Goal: Task Accomplishment & Management: Manage account settings

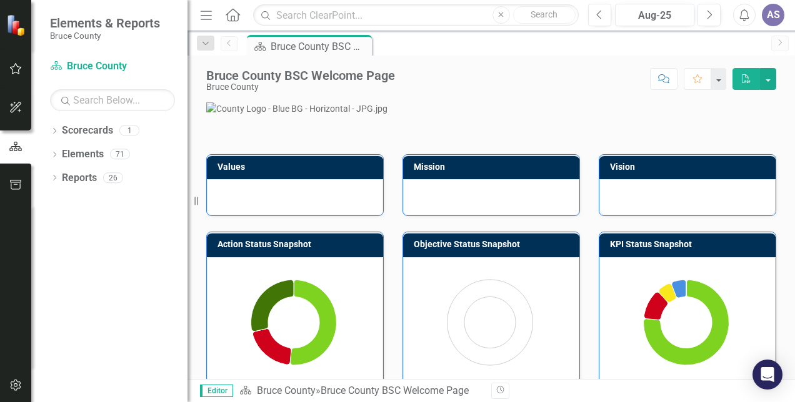
click at [14, 70] on icon "button" at bounding box center [15, 69] width 13 height 10
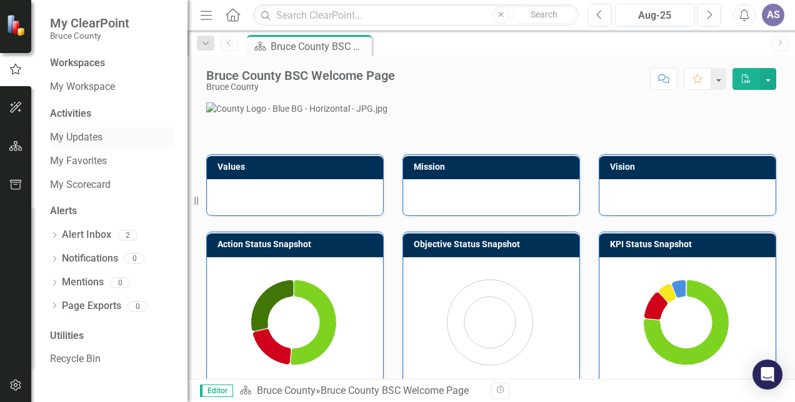
click at [58, 142] on link "My Updates" at bounding box center [112, 138] width 125 height 14
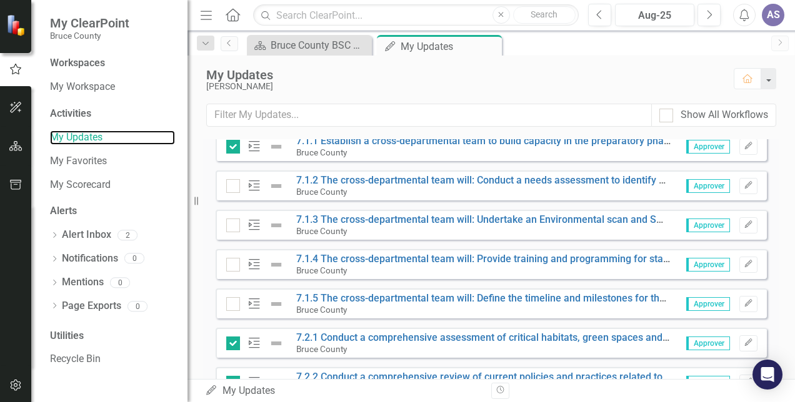
scroll to position [467, 0]
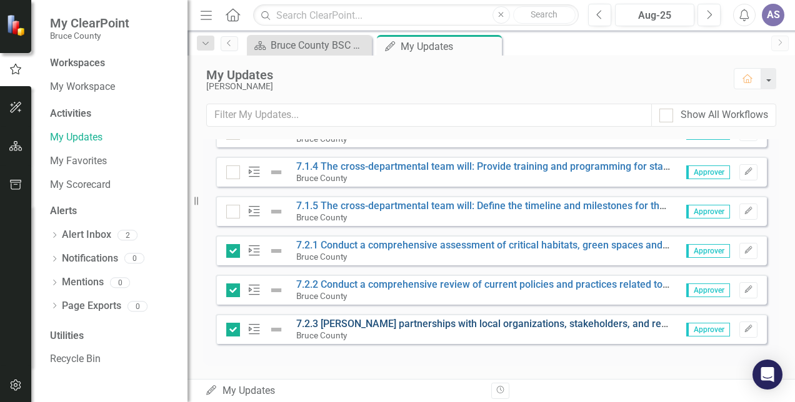
click at [338, 321] on link "7.2.3 [PERSON_NAME] partnerships with local organizations, stakeholders, and re…" at bounding box center [737, 324] width 882 height 12
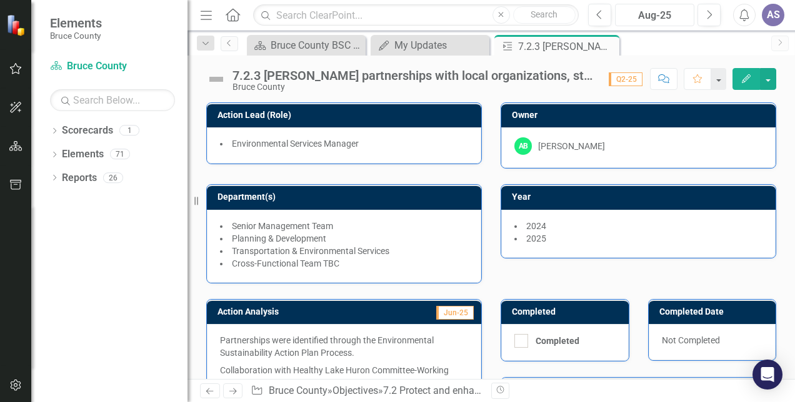
click at [671, 11] on div "Aug-25" at bounding box center [654, 15] width 71 height 15
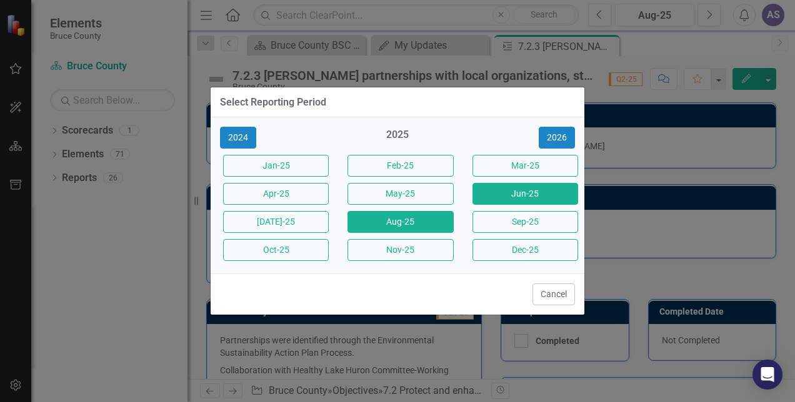
click at [499, 191] on button "Jun-25" at bounding box center [525, 194] width 106 height 22
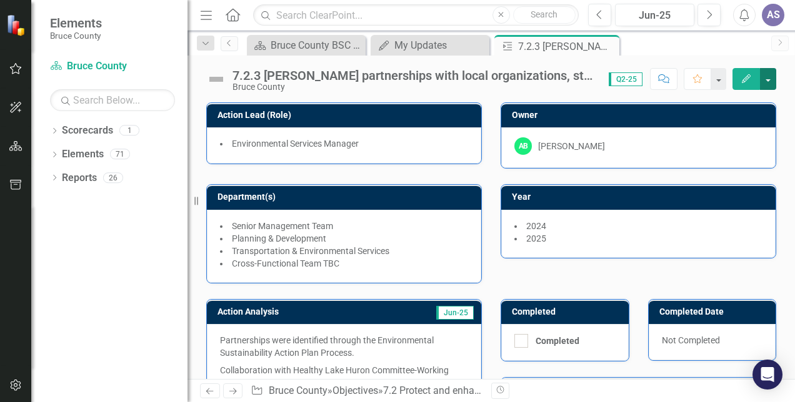
click at [771, 78] on button "button" at bounding box center [768, 79] width 16 height 22
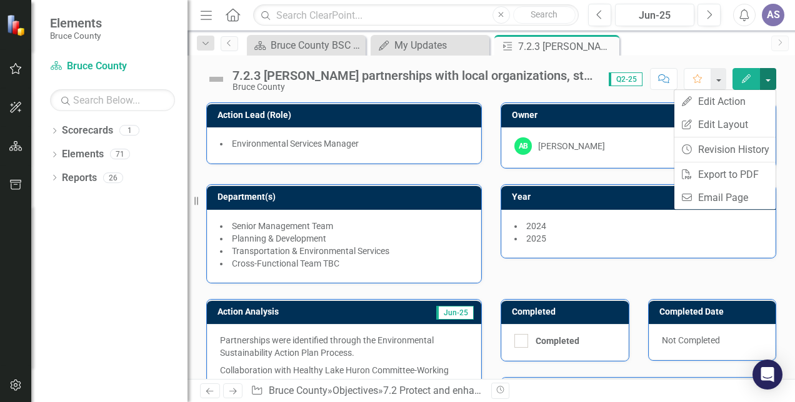
click at [771, 78] on button "button" at bounding box center [768, 79] width 16 height 22
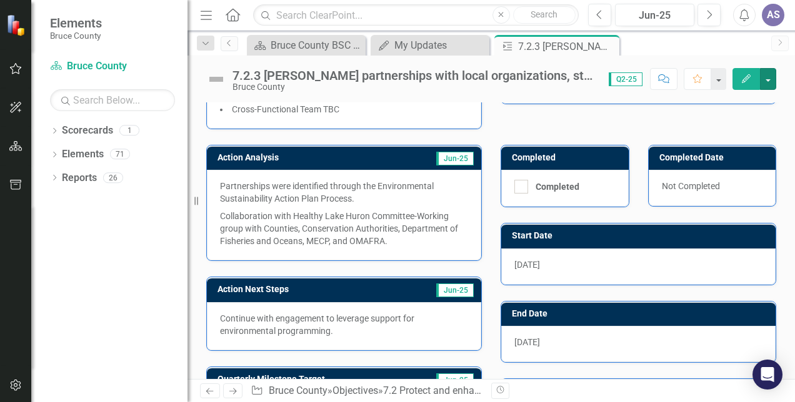
scroll to position [289, 0]
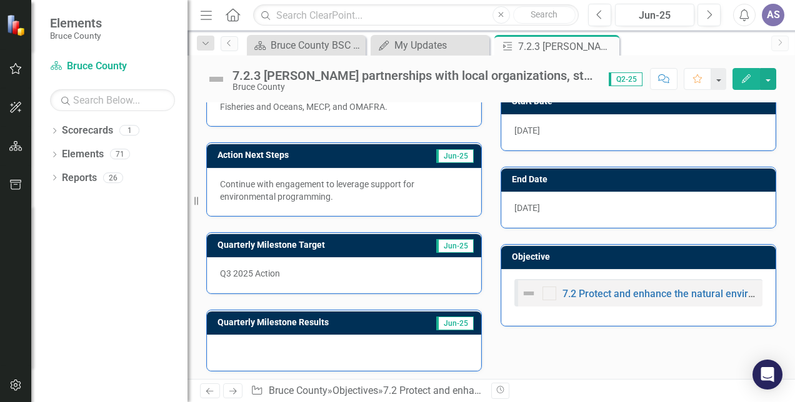
click at [526, 290] on img at bounding box center [528, 293] width 15 height 15
click at [589, 291] on link "7.2 Protect and enhance the natural environment and green spaces in the County." at bounding box center [745, 294] width 366 height 12
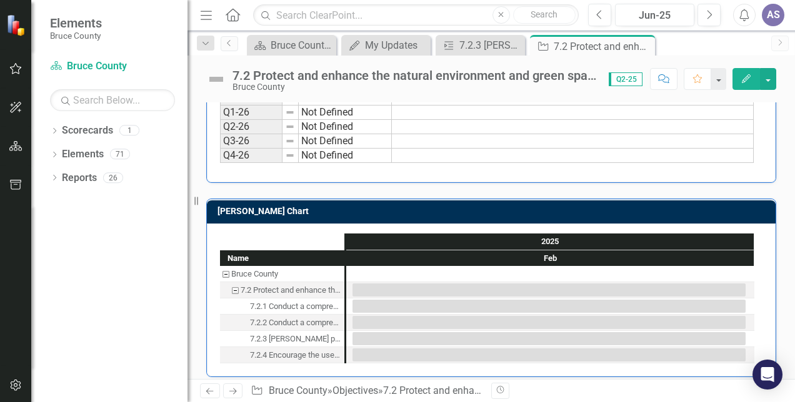
scroll to position [700, 0]
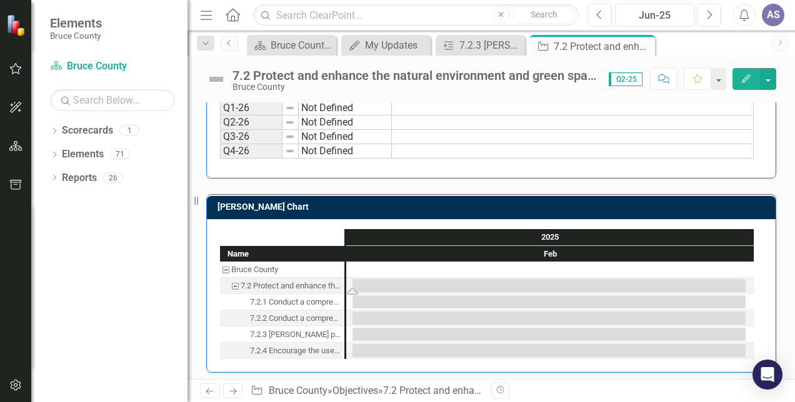
click at [647, 281] on div "Task: Start date: 2025-02-01 End date: 2025-02-28" at bounding box center [548, 285] width 393 height 13
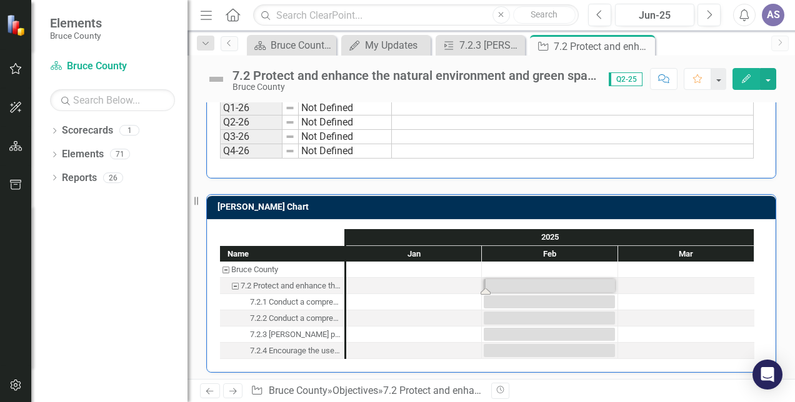
drag, startPoint x: 349, startPoint y: 287, endPoint x: 304, endPoint y: 287, distance: 45.0
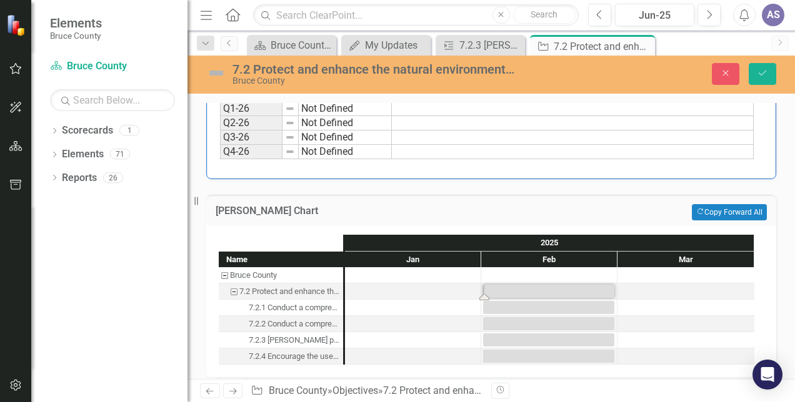
scroll to position [705, 0]
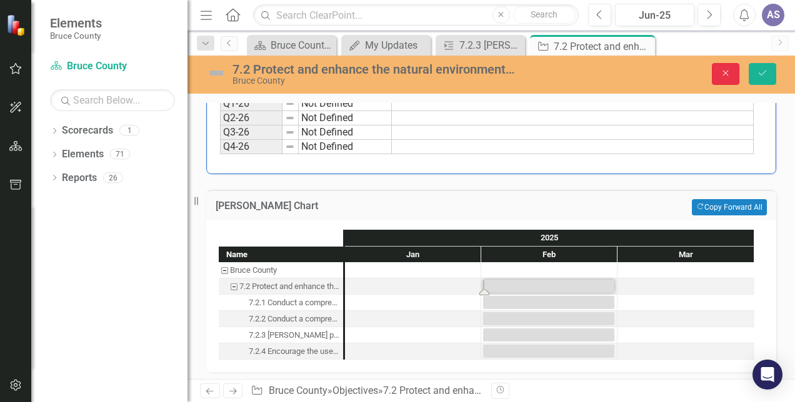
click at [727, 76] on icon "Close" at bounding box center [725, 73] width 11 height 9
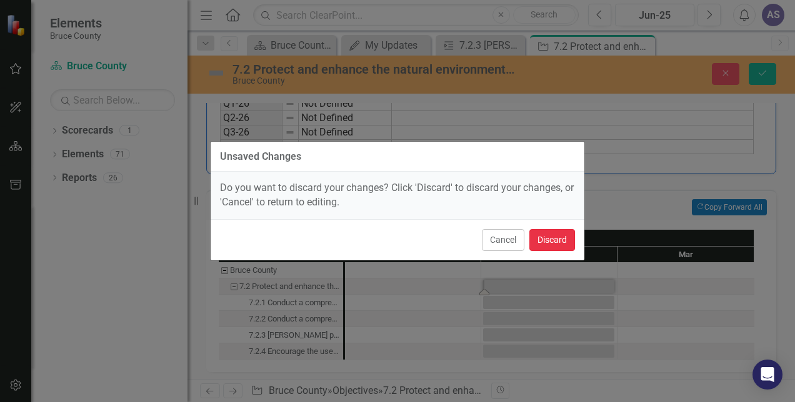
click at [549, 244] on button "Discard" at bounding box center [552, 240] width 46 height 22
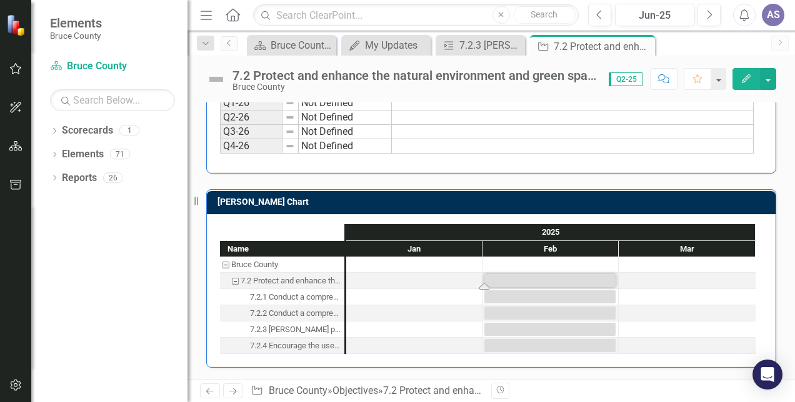
scroll to position [700, 0]
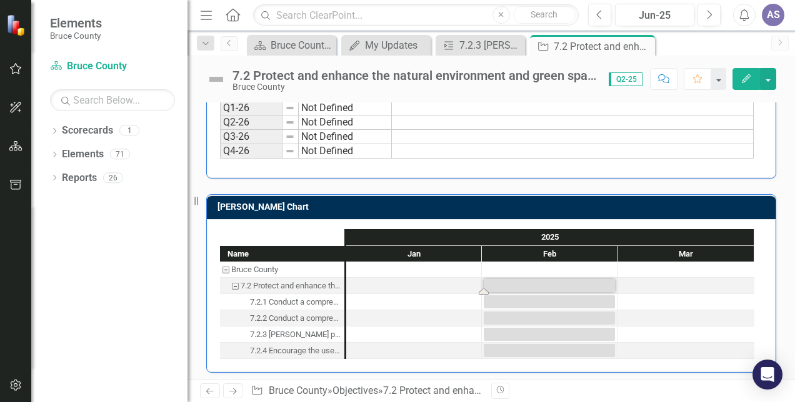
click at [322, 297] on div "7.2.1 Conduct a comprehensive assessment of critical habitats, green spaces and…" at bounding box center [295, 302] width 91 height 16
drag, startPoint x: 481, startPoint y: 304, endPoint x: 547, endPoint y: 304, distance: 66.2
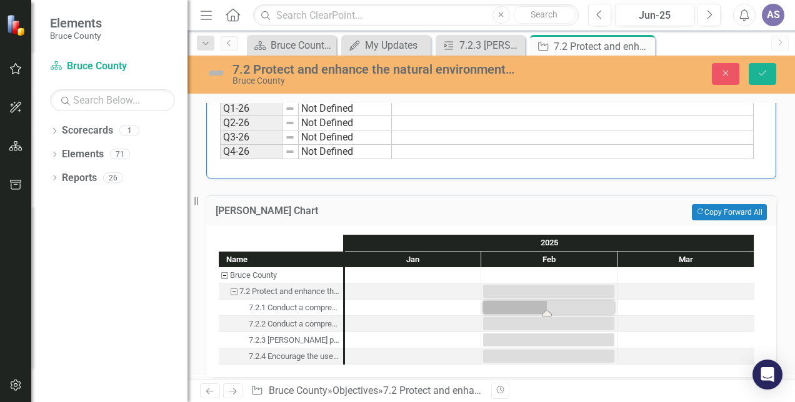
scroll to position [705, 0]
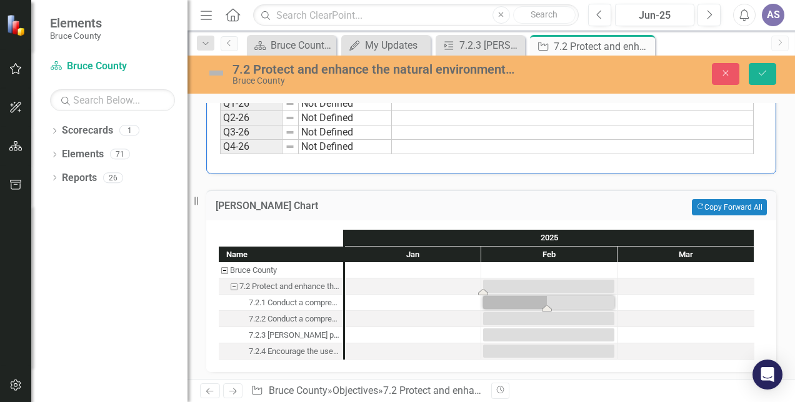
click at [531, 280] on div "Task: Start date: 2025-02-01 End date: 2025-02-28" at bounding box center [548, 286] width 131 height 13
drag, startPoint x: 483, startPoint y: 286, endPoint x: 472, endPoint y: 291, distance: 11.7
click at [730, 73] on icon "Close" at bounding box center [725, 73] width 11 height 9
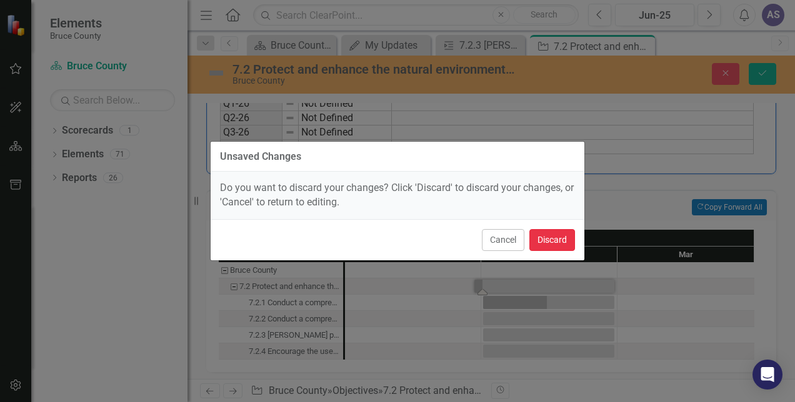
click at [569, 245] on button "Discard" at bounding box center [552, 240] width 46 height 22
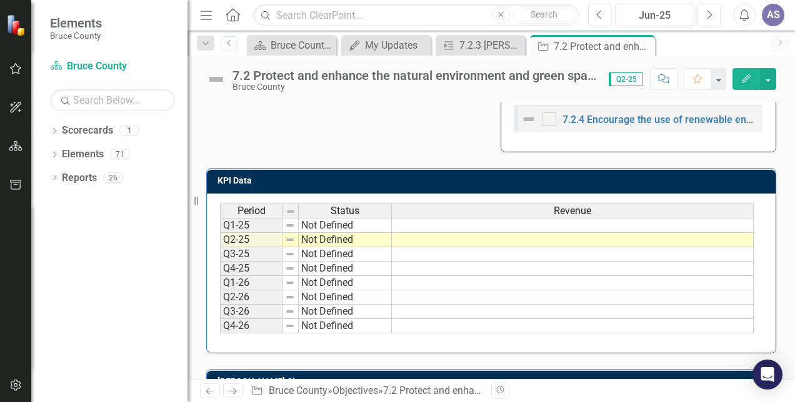
scroll to position [512, 0]
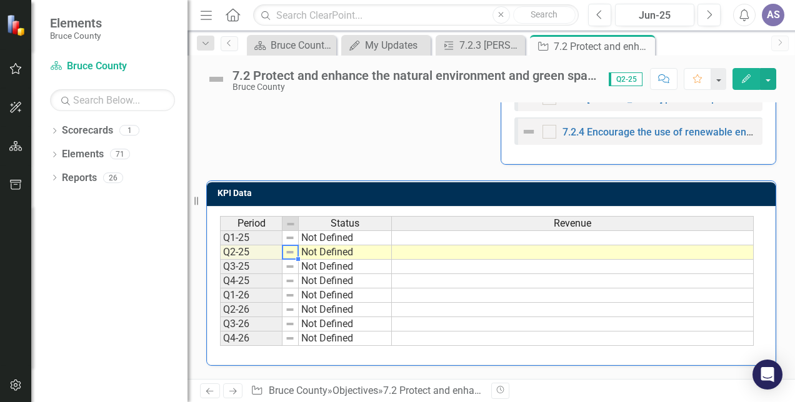
click at [289, 250] on img at bounding box center [290, 252] width 10 height 10
click at [220, 255] on div "Period Status Q1-25 Not Defined Q2-25 Not Defined Q3-25 Not Defined Q4-25 Not D…" at bounding box center [220, 281] width 0 height 130
click at [344, 246] on td "Not Defined" at bounding box center [345, 253] width 93 height 14
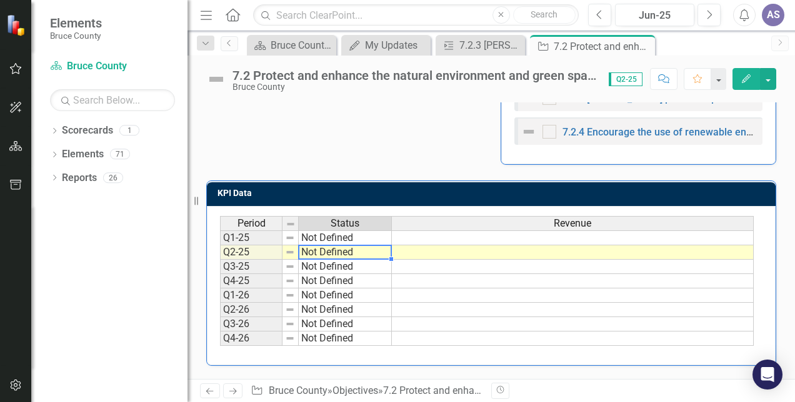
click at [220, 245] on div "Period Status Q1-25 Not Defined Q2-25 Not Defined Q3-25 Not Defined Q4-25 Not D…" at bounding box center [220, 281] width 0 height 130
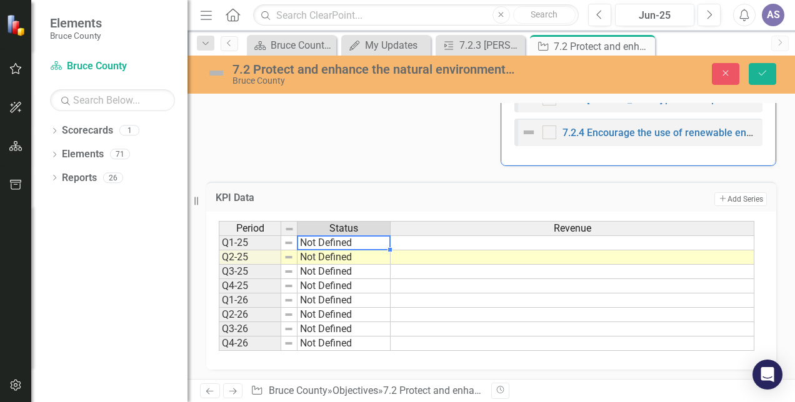
click at [373, 251] on td "Not Defined" at bounding box center [343, 258] width 93 height 14
click at [381, 255] on td "Not Defined" at bounding box center [343, 258] width 93 height 14
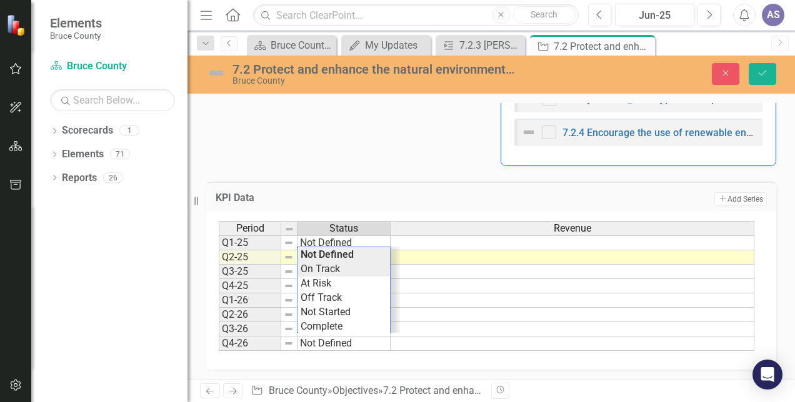
type textarea "On Track"
click at [323, 269] on div "Period Status Revenue Q1-25 Not Defined Q2-25 Not Defined Q3-25 Not Defined Q4-…" at bounding box center [487, 286] width 536 height 131
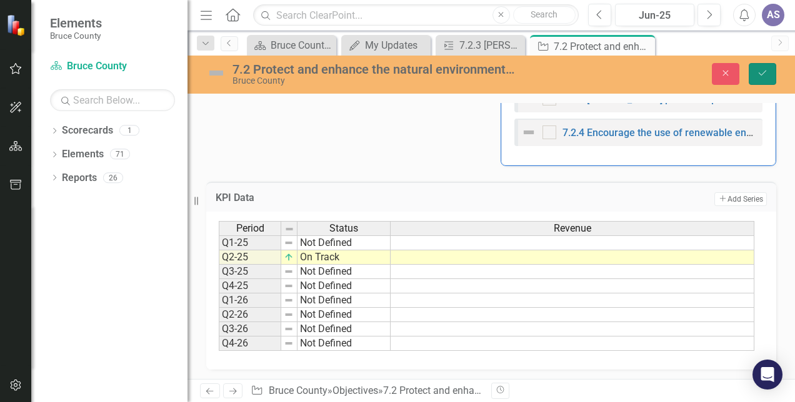
click at [757, 77] on icon "Save" at bounding box center [762, 73] width 11 height 9
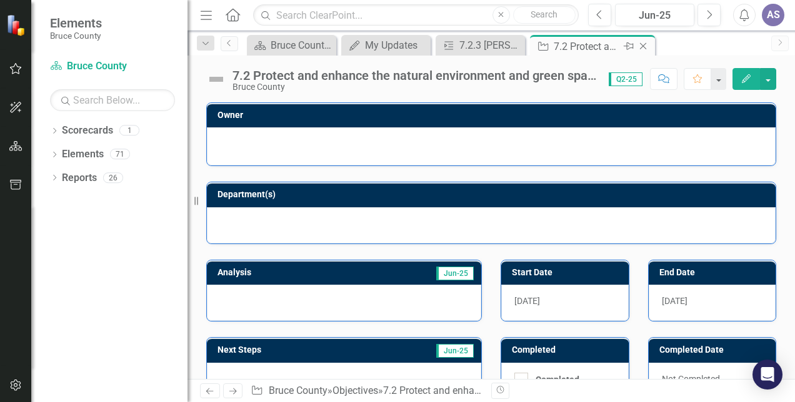
click at [644, 45] on icon "Close" at bounding box center [643, 46] width 12 height 10
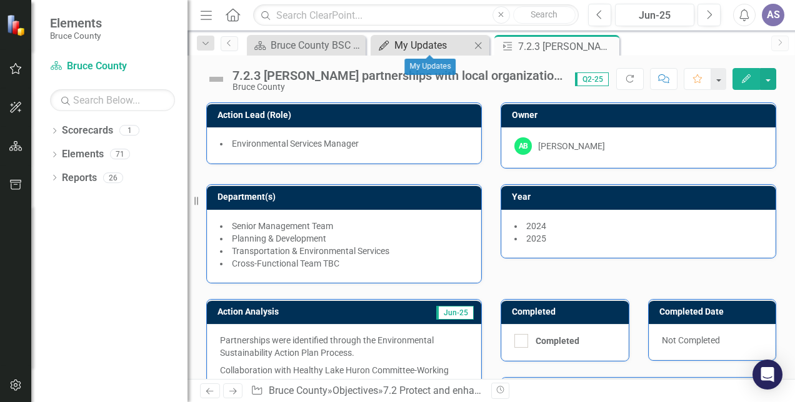
click at [441, 49] on div "My Updates" at bounding box center [432, 45] width 76 height 16
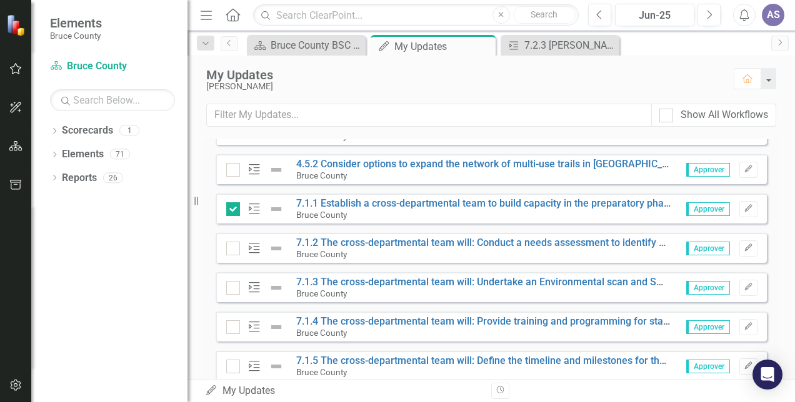
scroll to position [467, 0]
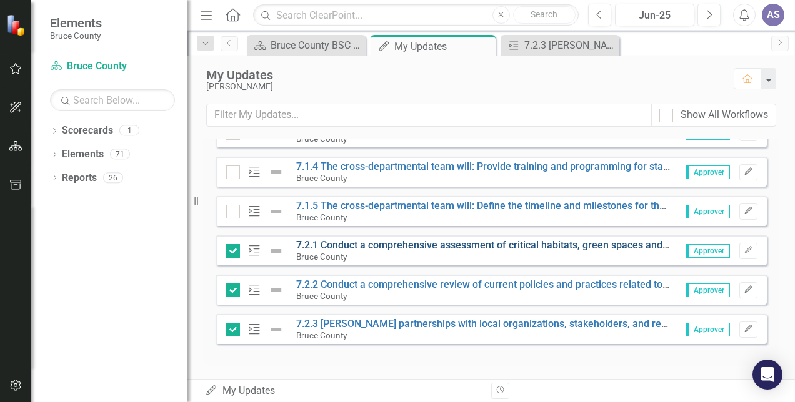
click at [317, 244] on link "7.2.1 Conduct a comprehensive assessment of critical habitats, green spaces and…" at bounding box center [719, 245] width 846 height 12
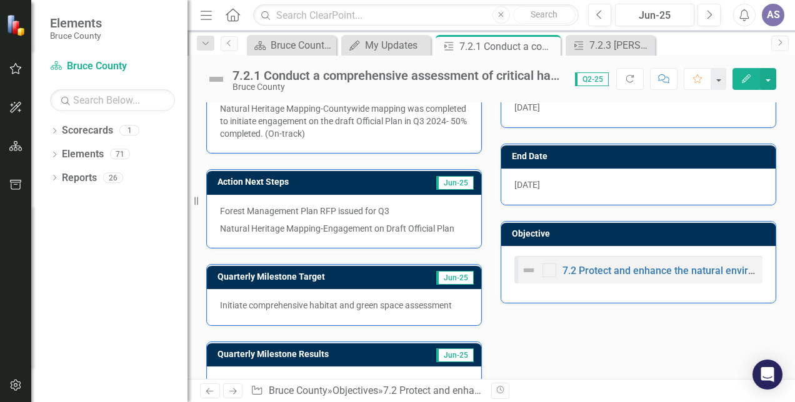
scroll to position [331, 0]
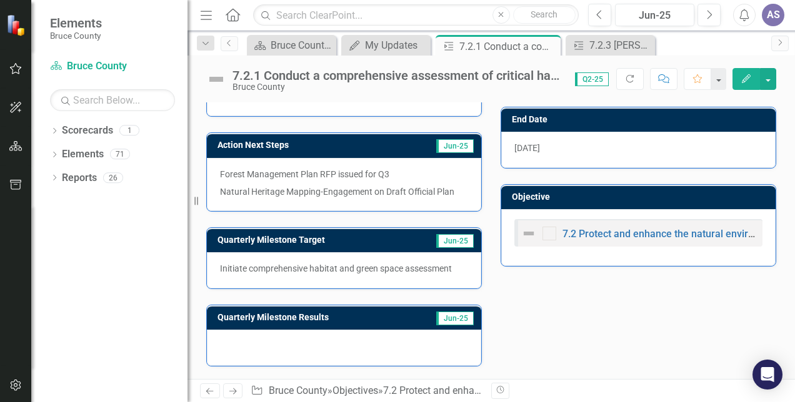
click at [567, 284] on div "Action Analysis Jun-25 Bruce County Forest Management Plans - Forest Inventory …" at bounding box center [491, 151] width 589 height 432
click at [586, 228] on link "7.2 Protect and enhance the natural environment and green spaces in the County." at bounding box center [745, 234] width 366 height 12
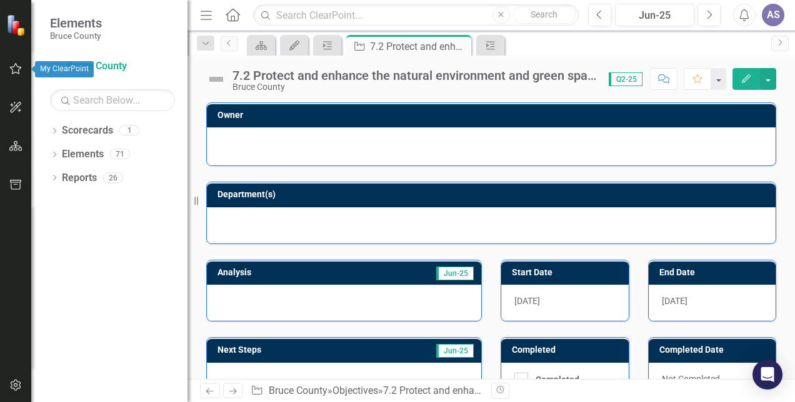
click at [16, 64] on icon "button" at bounding box center [15, 69] width 13 height 10
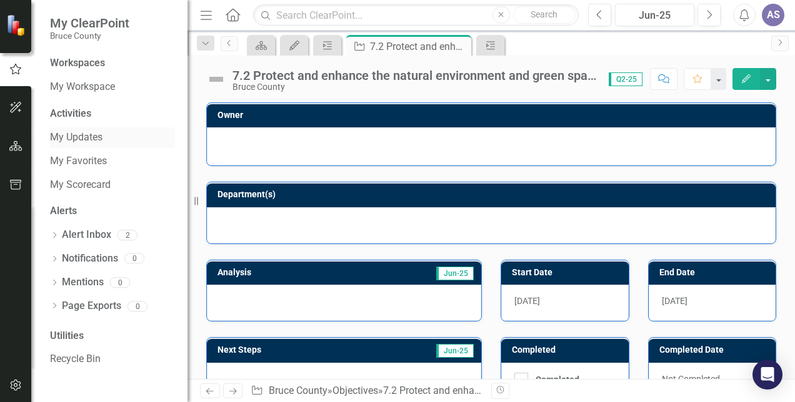
click at [88, 141] on link "My Updates" at bounding box center [112, 138] width 125 height 14
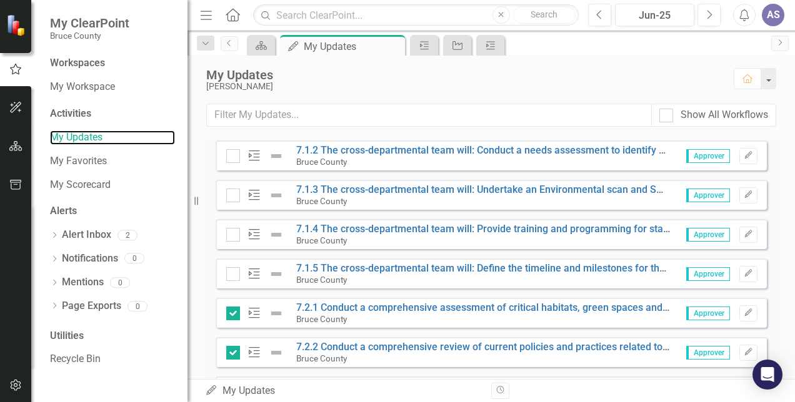
scroll to position [467, 0]
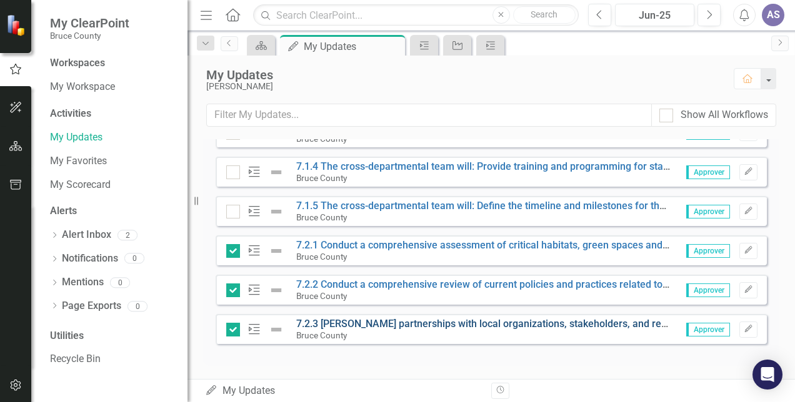
click at [317, 321] on link "7.2.3 [PERSON_NAME] partnerships with local organizations, stakeholders, and re…" at bounding box center [737, 324] width 882 height 12
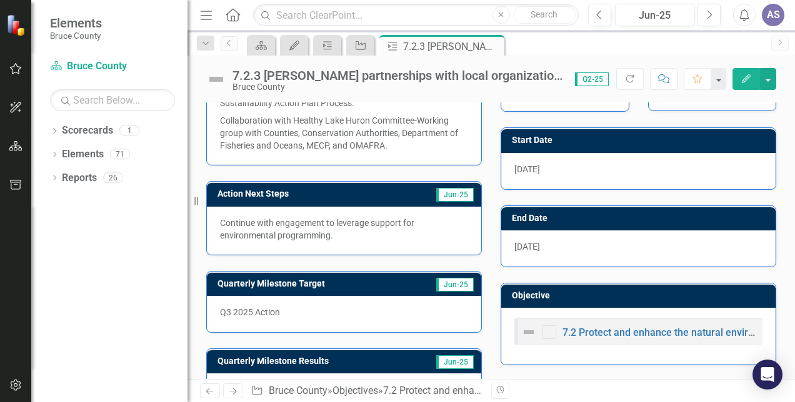
scroll to position [289, 0]
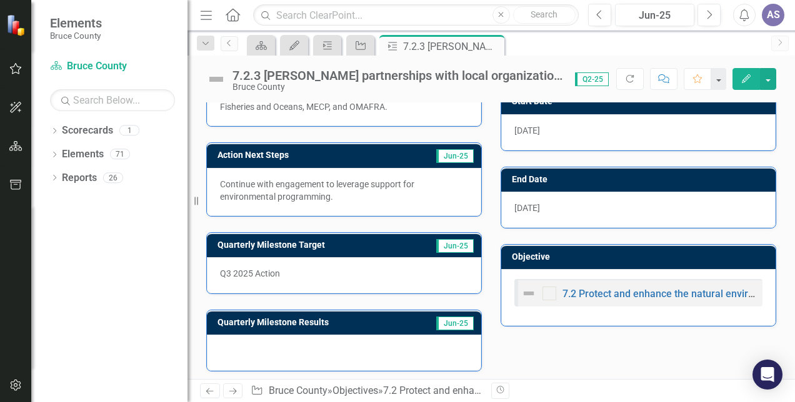
click at [270, 324] on td "Quarterly Milestone Results" at bounding box center [312, 324] width 191 height 19
click at [272, 343] on div at bounding box center [344, 353] width 274 height 36
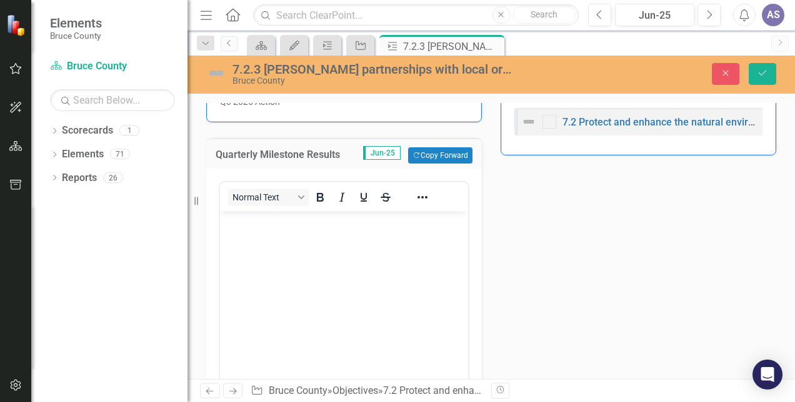
scroll to position [442, 0]
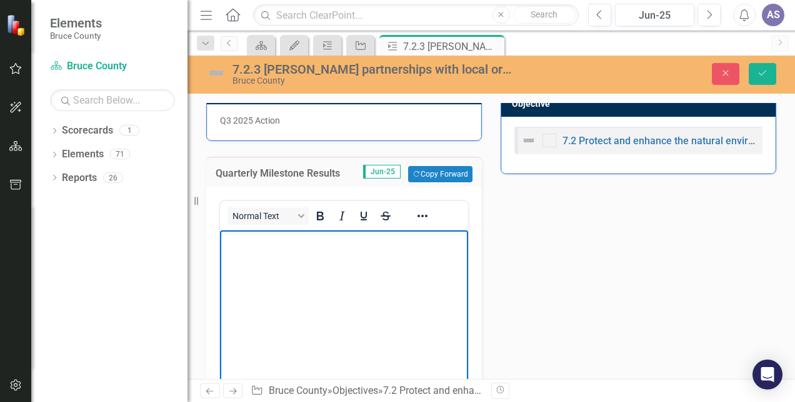
click at [267, 252] on body "Rich Text Area. Press ALT-0 for help." at bounding box center [344, 324] width 248 height 187
click at [563, 236] on div "Action Analysis Jun-25 Partnerships were identified through the Environmental S…" at bounding box center [491, 169] width 589 height 655
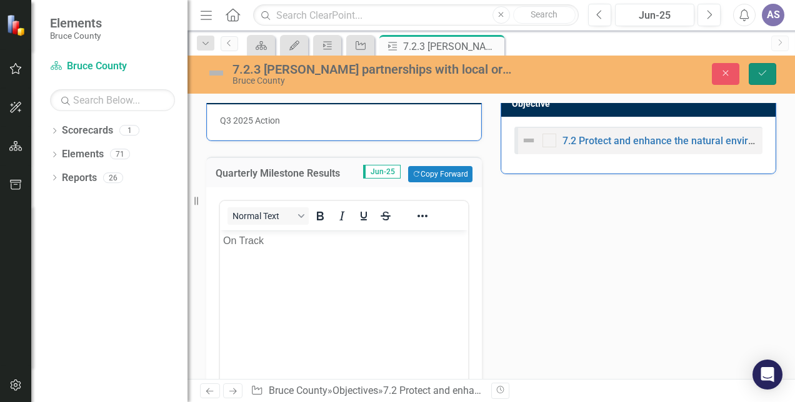
click at [761, 71] on icon "Save" at bounding box center [762, 73] width 11 height 9
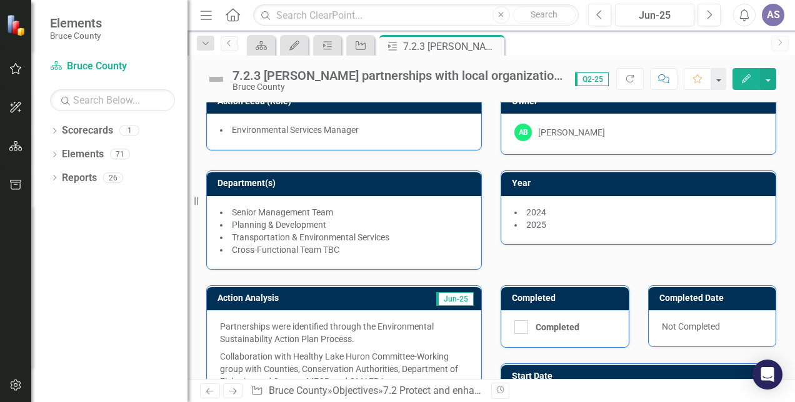
scroll to position [0, 0]
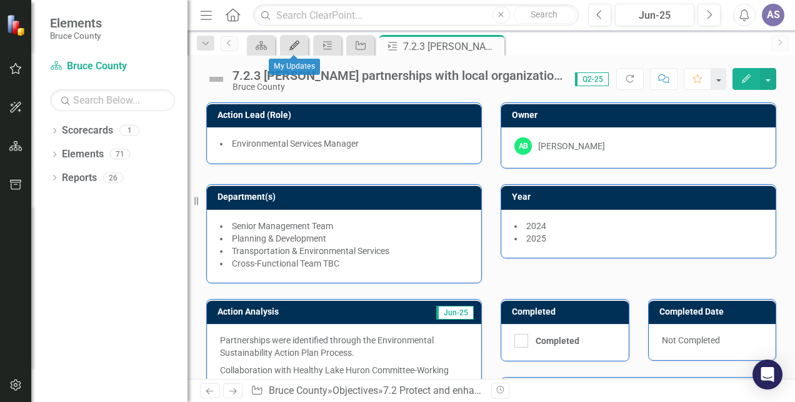
click at [295, 47] on icon "My Updates" at bounding box center [294, 46] width 12 height 10
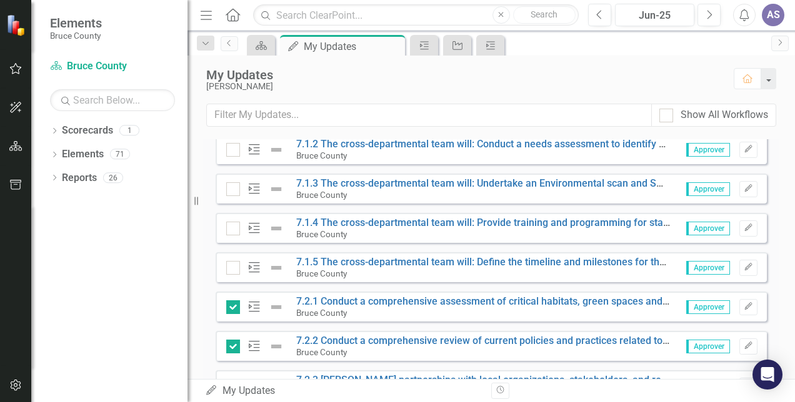
scroll to position [467, 0]
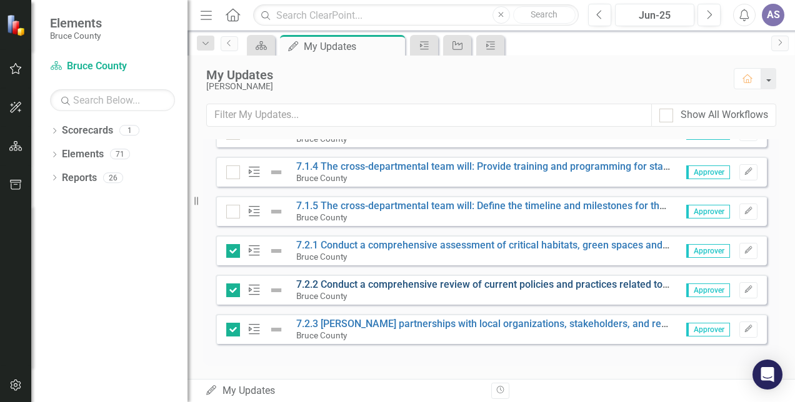
click at [329, 281] on link "7.2.2 Conduct a comprehensive review of current policies and practices related …" at bounding box center [622, 285] width 652 height 12
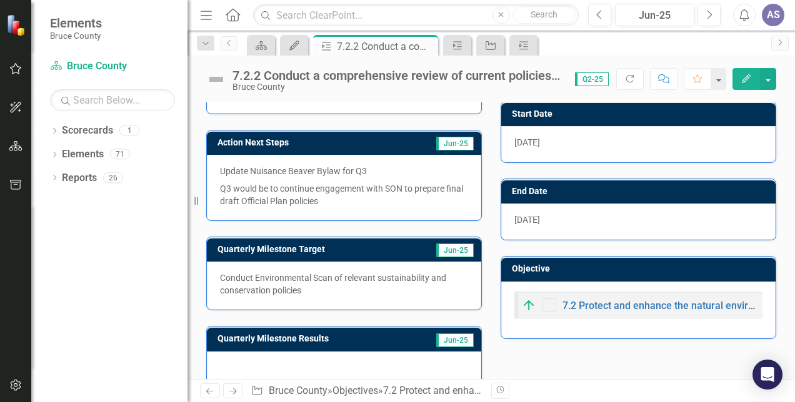
scroll to position [356, 0]
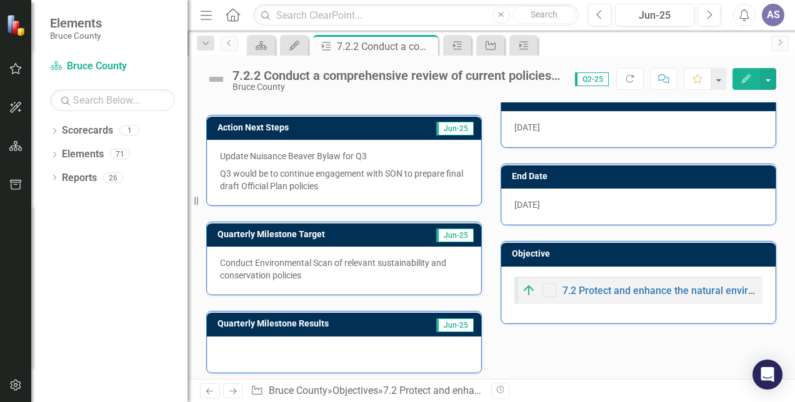
click at [302, 263] on p "Conduct Environmental Scan of relevant sustainability and conservation policies" at bounding box center [344, 269] width 248 height 25
click at [321, 346] on div at bounding box center [344, 355] width 274 height 36
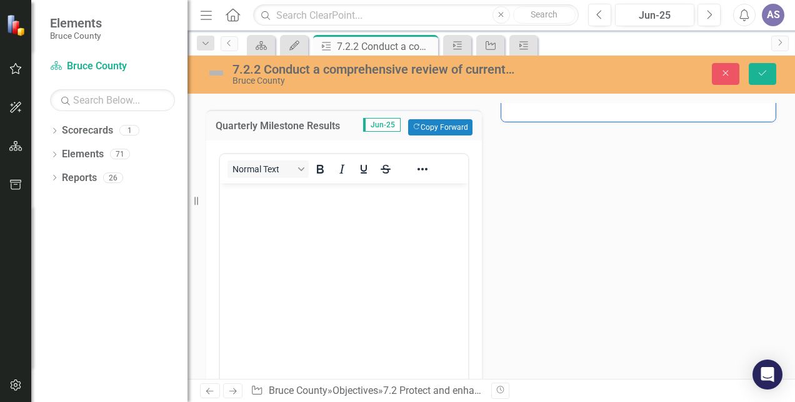
scroll to position [510, 0]
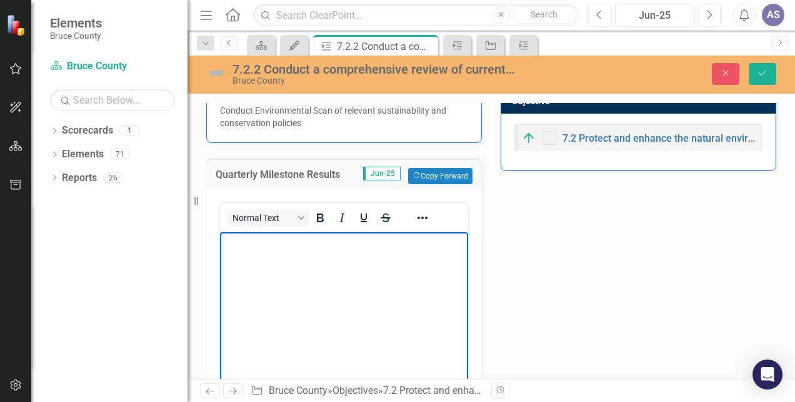
click at [289, 272] on body "Rich Text Area. Press ALT-0 for help." at bounding box center [344, 325] width 248 height 187
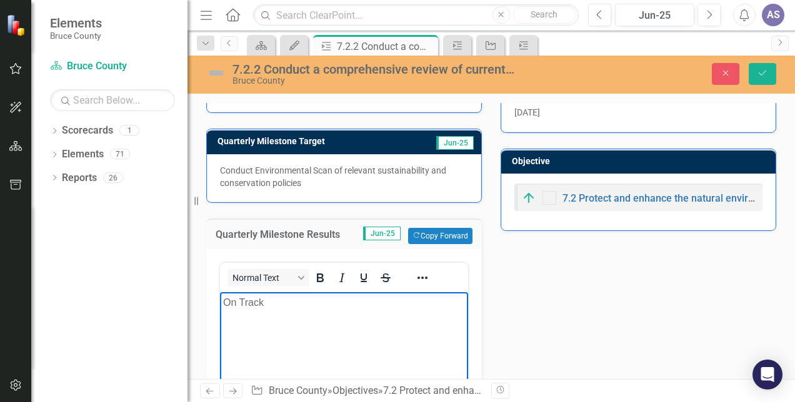
scroll to position [385, 0]
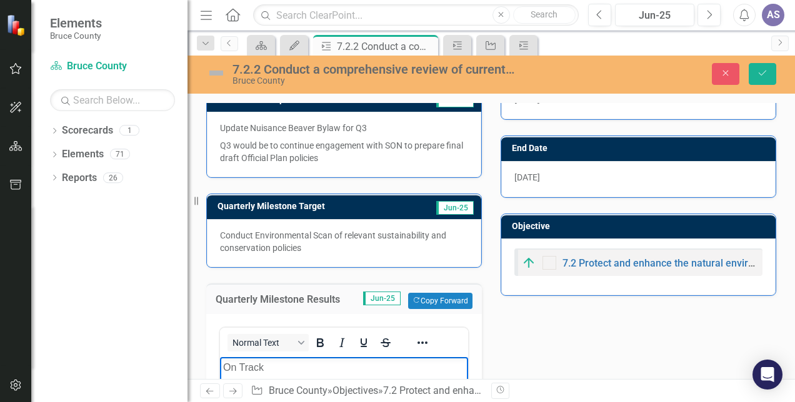
click at [561, 326] on div "Action Analysis Jun-25 Bylaw updates for Forest Conservation Bylaw No action in…" at bounding box center [491, 293] width 589 height 659
click at [762, 73] on icon "Save" at bounding box center [762, 73] width 11 height 9
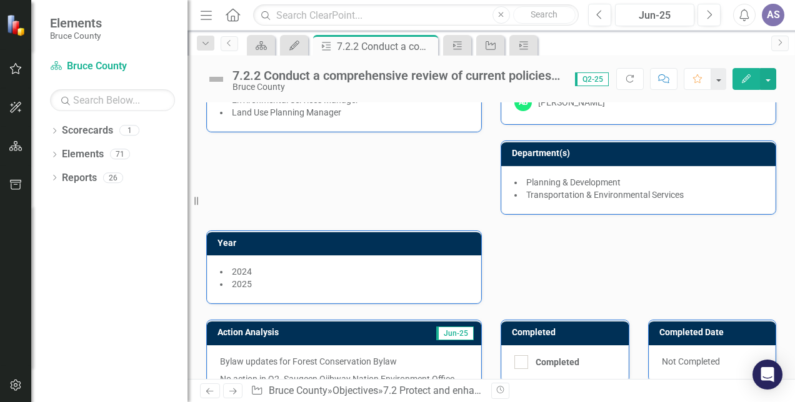
scroll to position [0, 0]
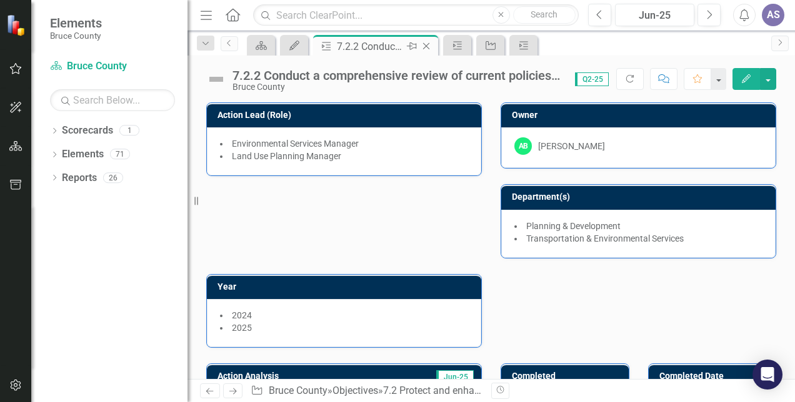
click at [425, 45] on icon at bounding box center [426, 46] width 7 height 7
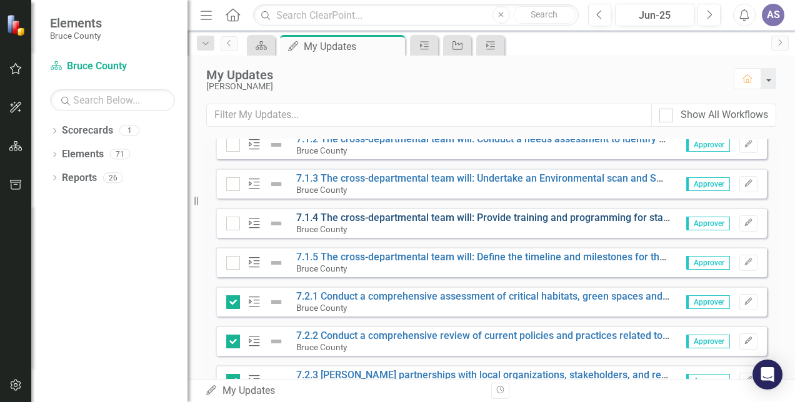
scroll to position [467, 0]
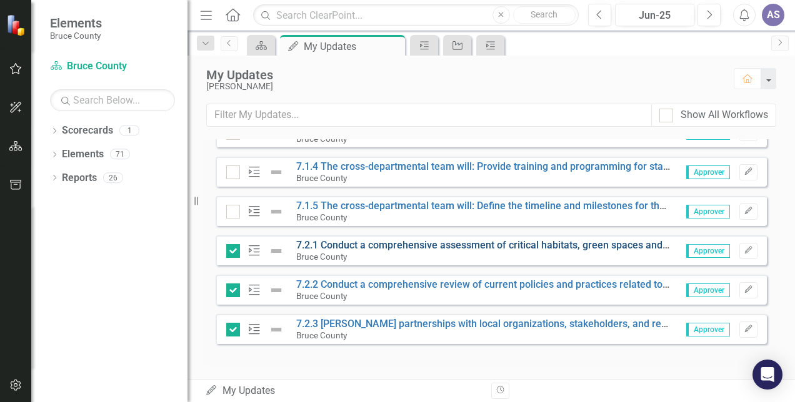
click at [342, 240] on link "7.2.1 Conduct a comprehensive assessment of critical habitats, green spaces and…" at bounding box center [719, 245] width 846 height 12
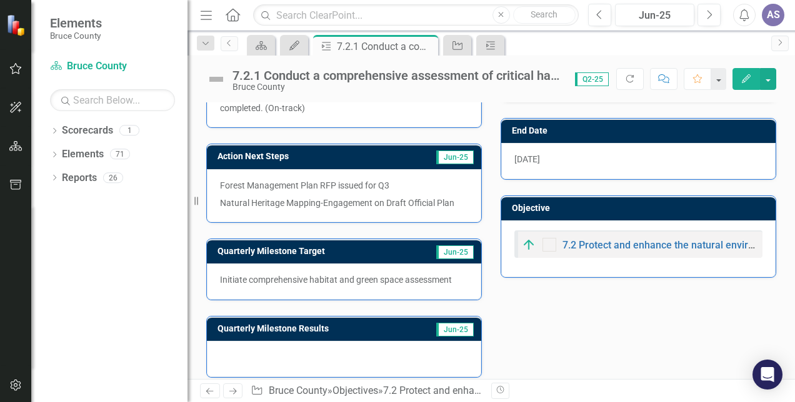
scroll to position [331, 0]
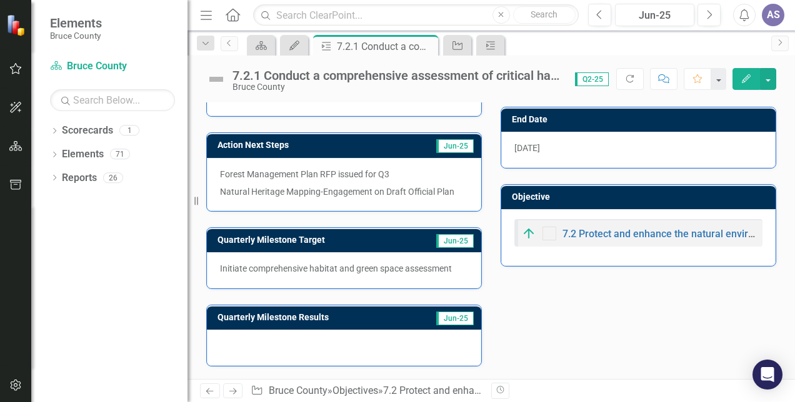
click at [364, 336] on div at bounding box center [344, 348] width 274 height 36
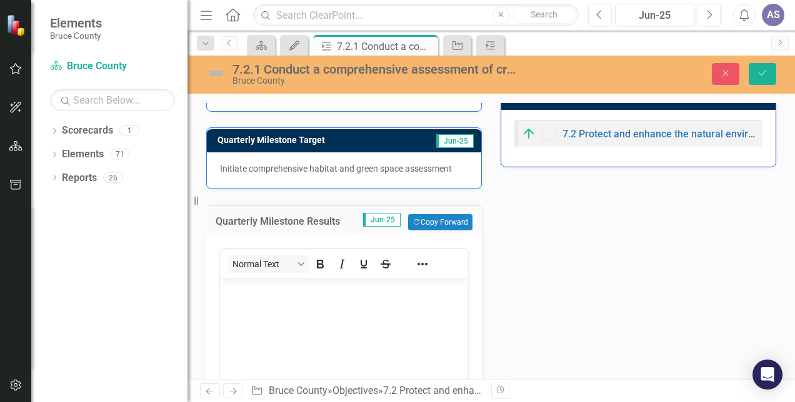
scroll to position [581, 0]
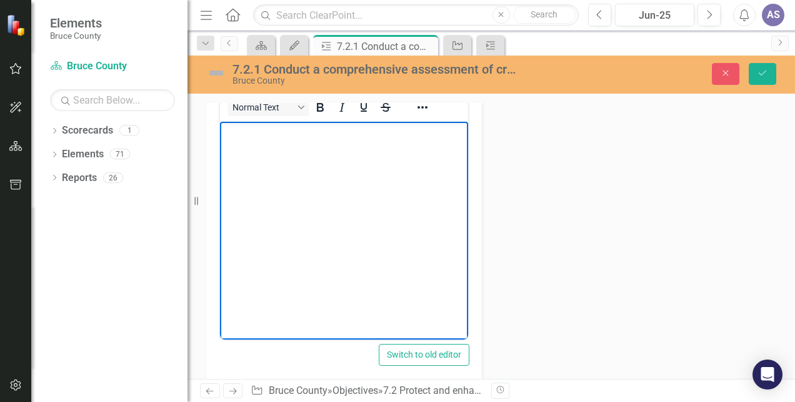
click at [265, 163] on body "Rich Text Area. Press ALT-0 for help." at bounding box center [344, 215] width 248 height 187
click at [631, 144] on div "Action Analysis Jun-25 Bruce County Forest Management Plans - Forest Inventory …" at bounding box center [491, 33] width 589 height 710
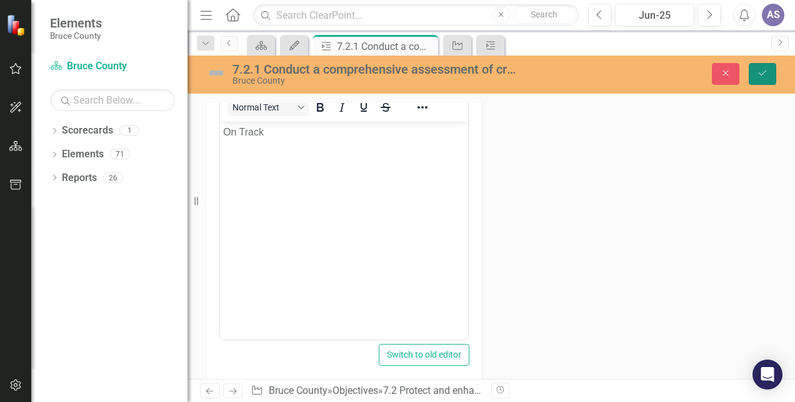
click at [759, 72] on icon "Save" at bounding box center [762, 73] width 11 height 9
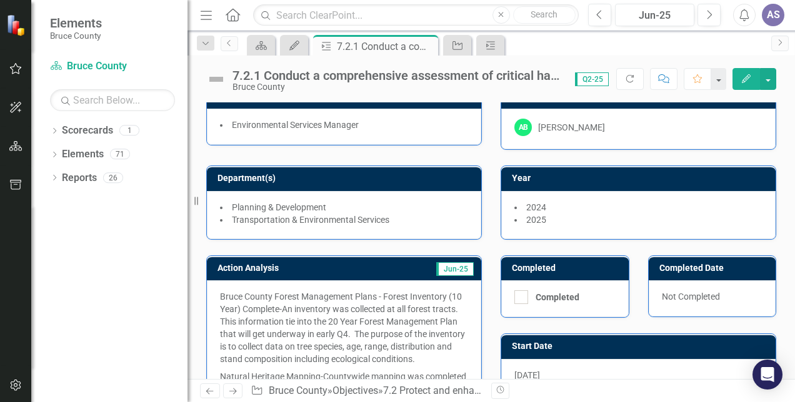
scroll to position [0, 0]
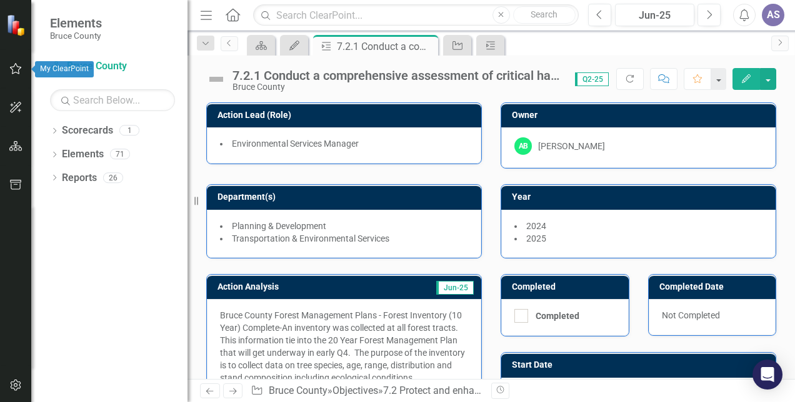
click at [15, 71] on icon "button" at bounding box center [15, 69] width 13 height 10
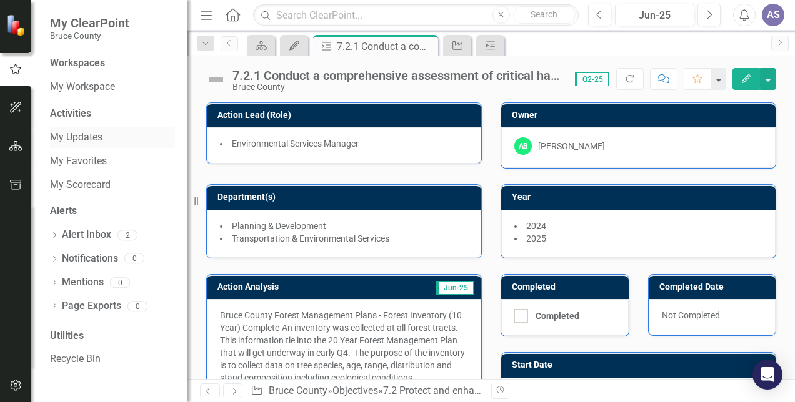
click at [60, 136] on link "My Updates" at bounding box center [112, 138] width 125 height 14
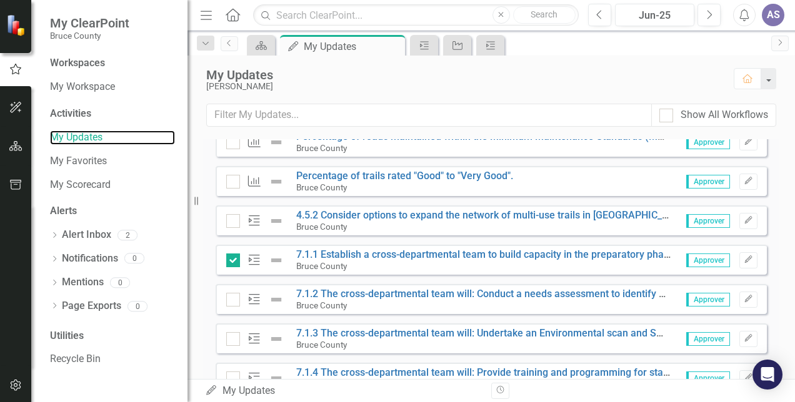
scroll to position [280, 0]
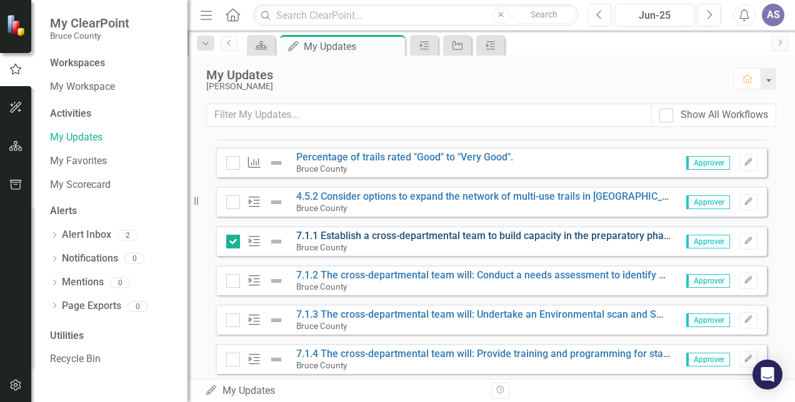
click at [465, 235] on link "7.1.1 Establish a cross-departmental team to build capacity in the preparatory …" at bounding box center [649, 236] width 706 height 12
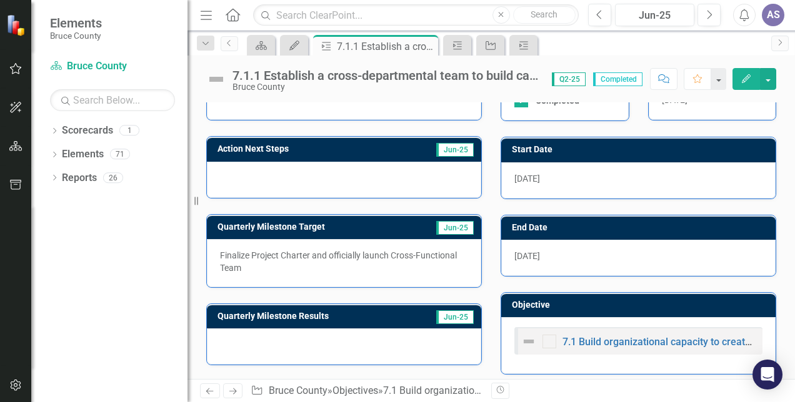
scroll to position [231, 0]
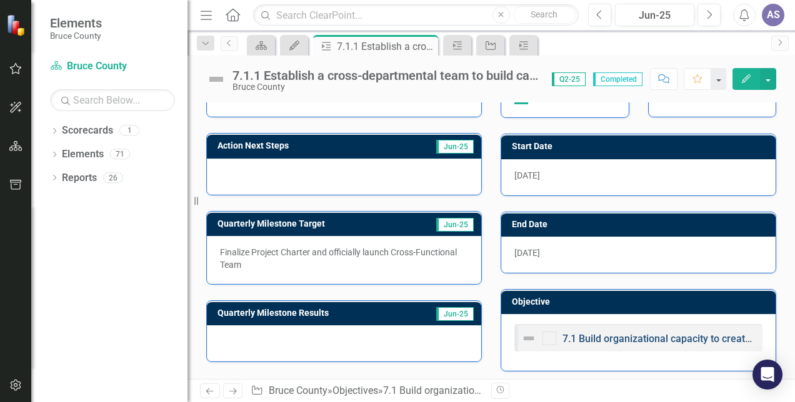
click at [599, 333] on link "7.1 Build organizational capacity to create an Action Plan for environmental su…" at bounding box center [794, 339] width 464 height 12
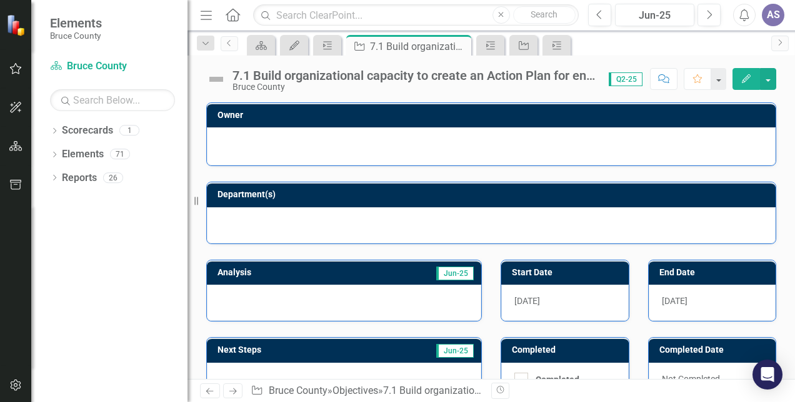
checkbox input "true"
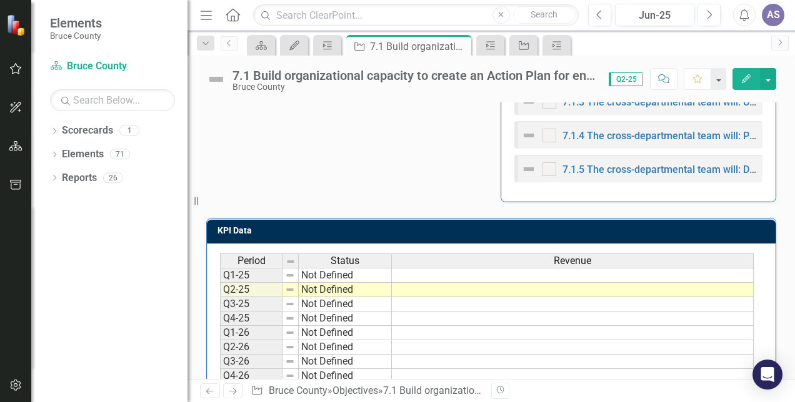
scroll to position [625, 0]
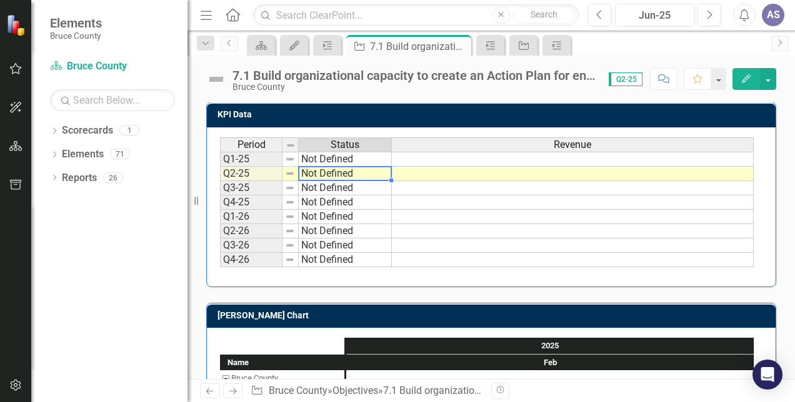
click at [363, 167] on td "Not Defined" at bounding box center [345, 174] width 93 height 14
click at [362, 167] on td "Not Defined" at bounding box center [345, 174] width 93 height 14
click at [220, 166] on div "Period Status Q1-25 Not Defined Q2-25 Not Defined Q3-25 Not Defined Q4-25 Not D…" at bounding box center [220, 202] width 0 height 130
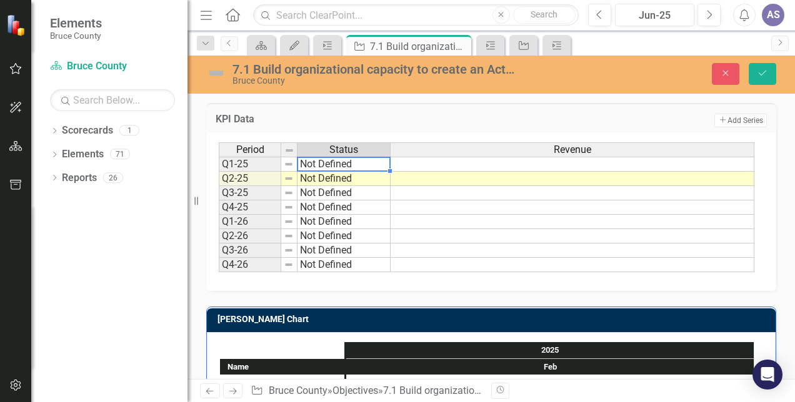
click at [366, 172] on td "Not Defined" at bounding box center [343, 179] width 93 height 14
click at [366, 174] on td "Not Defined" at bounding box center [343, 179] width 93 height 14
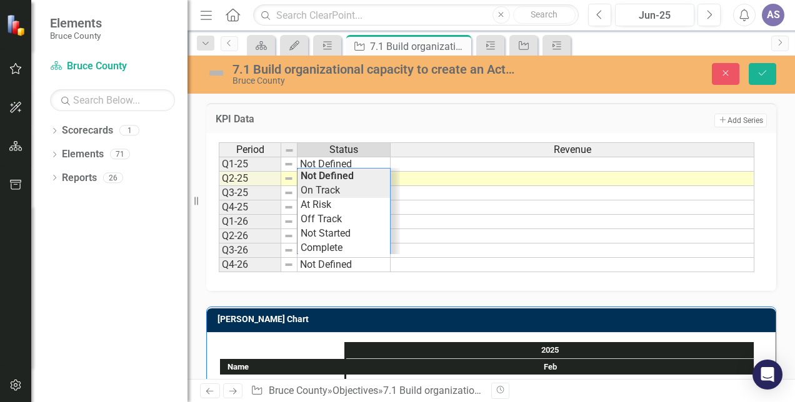
type textarea "On Track"
click at [336, 185] on div "Period Status Revenue Q1-25 Not Defined Q2-25 On Track Q3-25 Not Defined Q4-25 …" at bounding box center [487, 207] width 536 height 131
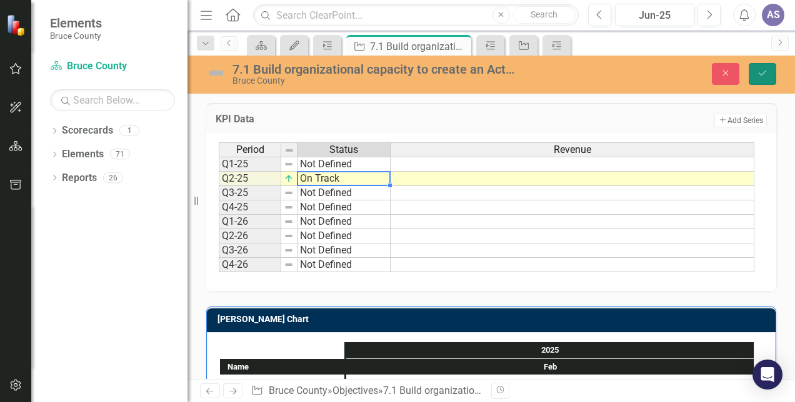
click at [759, 75] on icon "Save" at bounding box center [762, 73] width 11 height 9
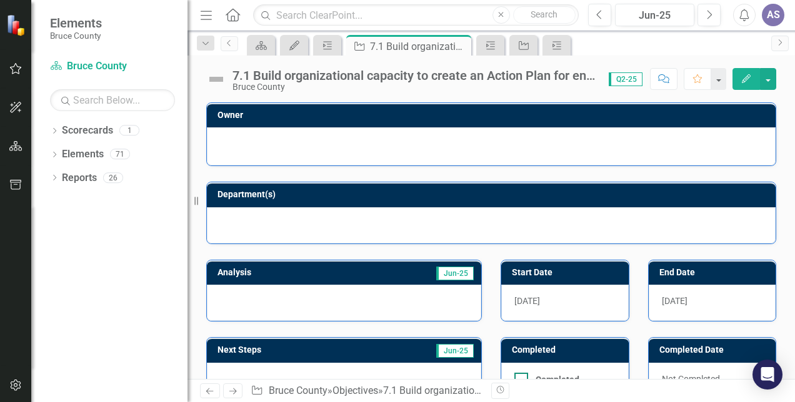
checkbox input "true"
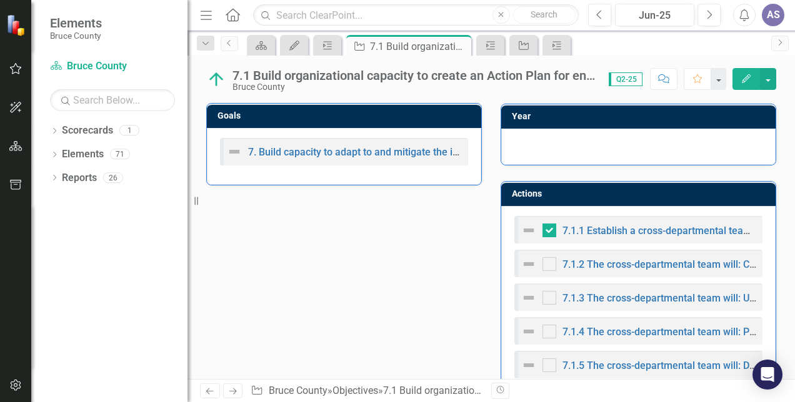
scroll to position [375, 0]
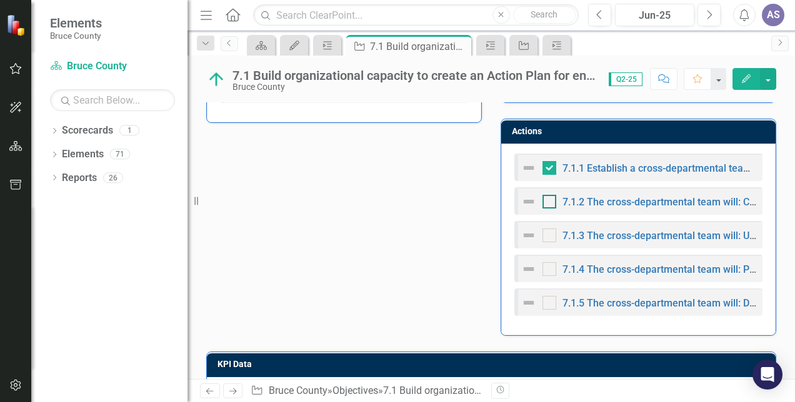
click at [546, 200] on div at bounding box center [549, 202] width 14 height 14
click at [546, 200] on input "checkbox" at bounding box center [546, 199] width 8 height 8
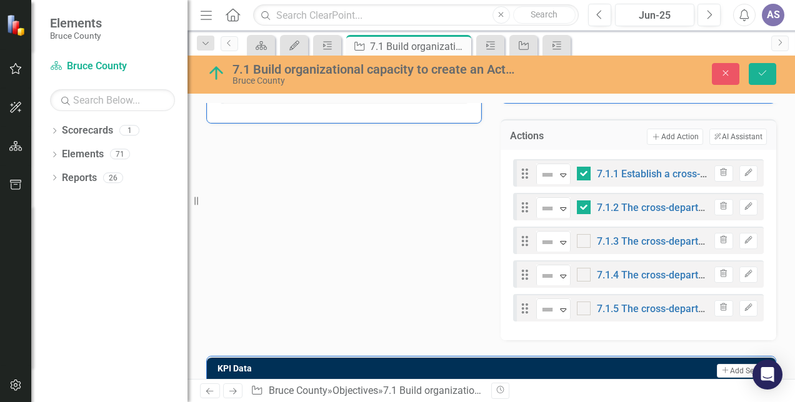
checkbox input "true"
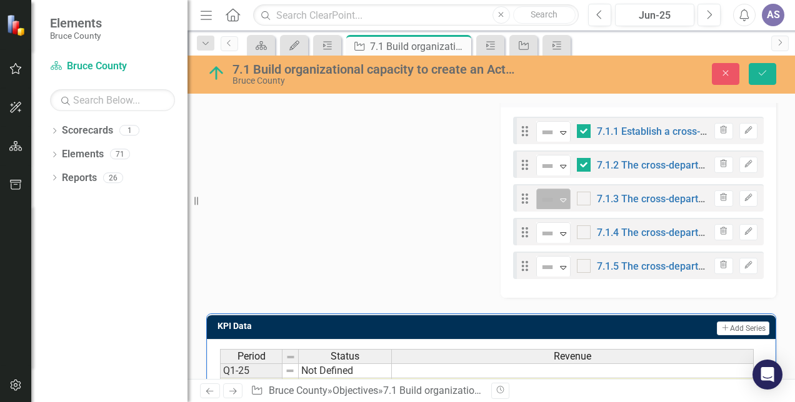
scroll to position [437, 0]
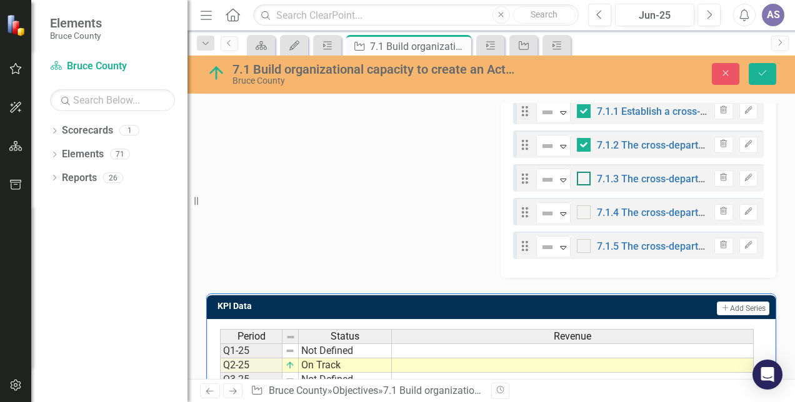
click at [577, 176] on input "checkbox" at bounding box center [581, 176] width 8 height 8
checkbox input "true"
click at [584, 210] on div at bounding box center [584, 213] width 14 height 14
click at [584, 210] on input "checkbox" at bounding box center [581, 210] width 8 height 8
checkbox input "true"
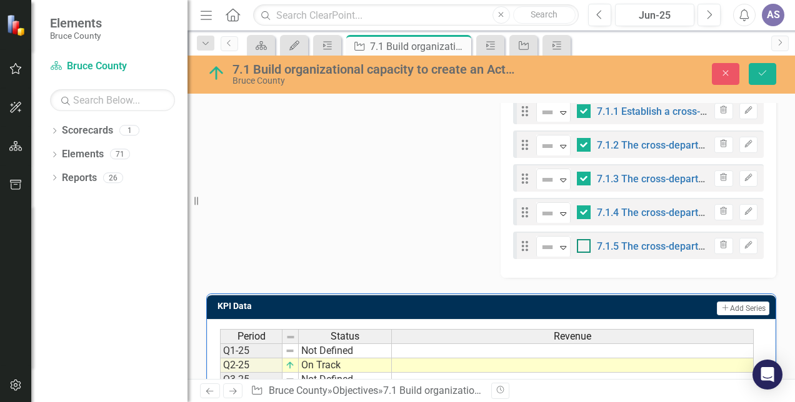
click at [583, 241] on div at bounding box center [584, 246] width 14 height 14
click at [583, 241] on input "checkbox" at bounding box center [581, 243] width 8 height 8
checkbox input "true"
click at [761, 71] on icon "Save" at bounding box center [762, 73] width 11 height 9
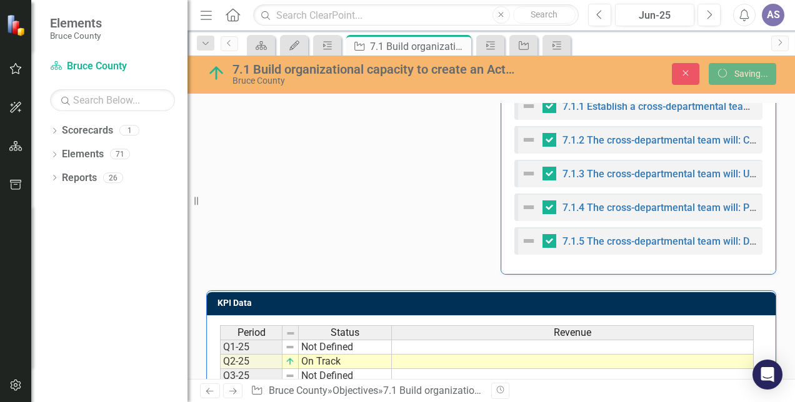
checkbox input "false"
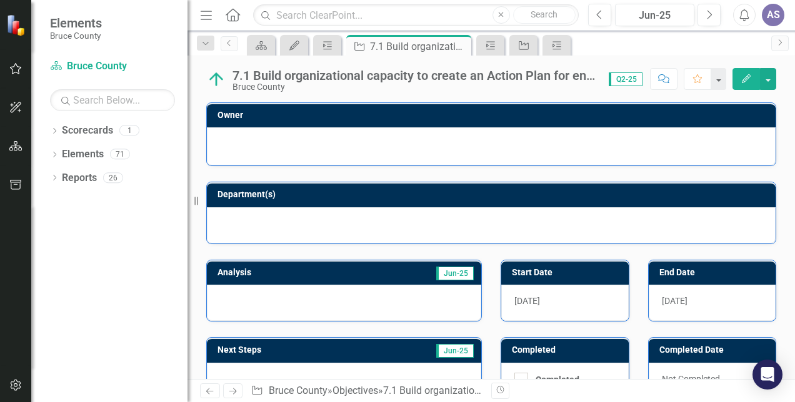
checkbox input "true"
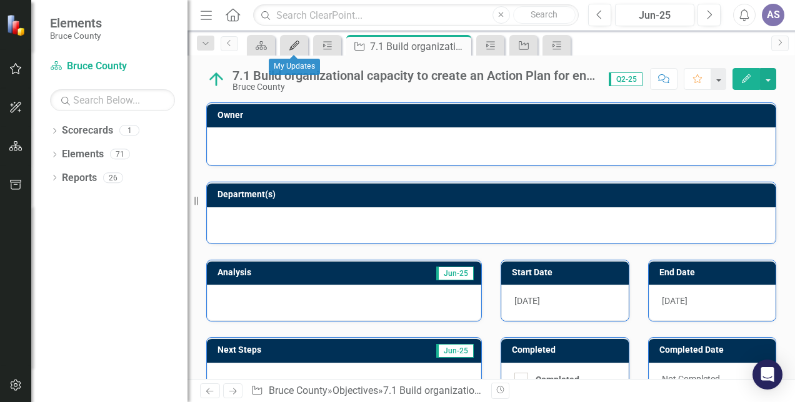
click at [302, 42] on link "My Updates" at bounding box center [294, 45] width 22 height 16
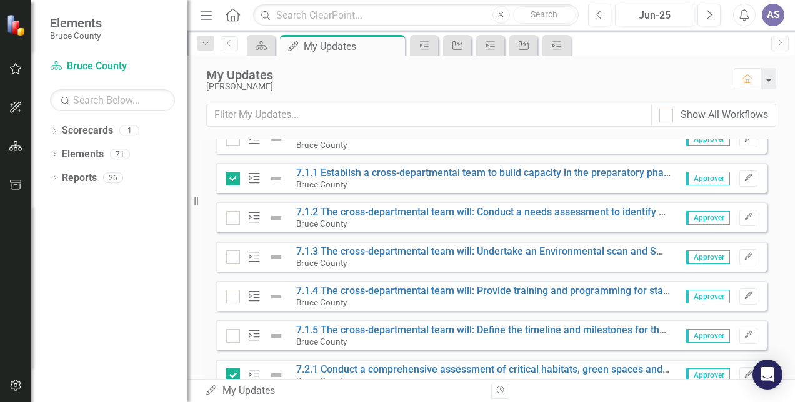
scroll to position [342, 0]
click at [234, 217] on input "checkbox" at bounding box center [230, 216] width 8 height 8
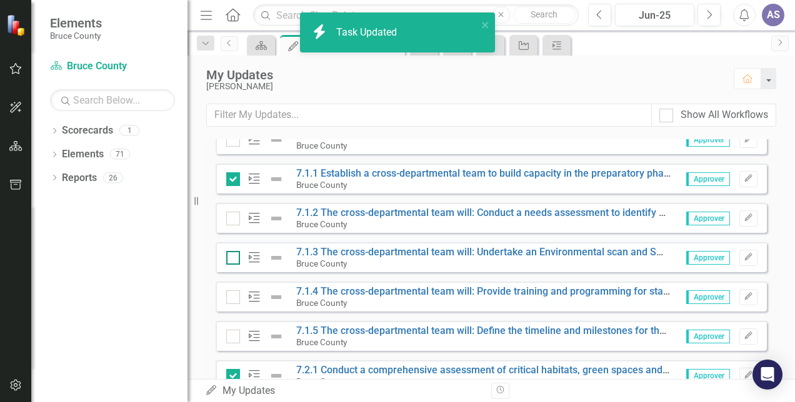
checkbox input "true"
click at [235, 256] on div at bounding box center [233, 258] width 14 height 14
click at [234, 256] on input "checkbox" at bounding box center [230, 255] width 8 height 8
checkbox input "true"
click at [232, 295] on input "checkbox" at bounding box center [230, 295] width 8 height 8
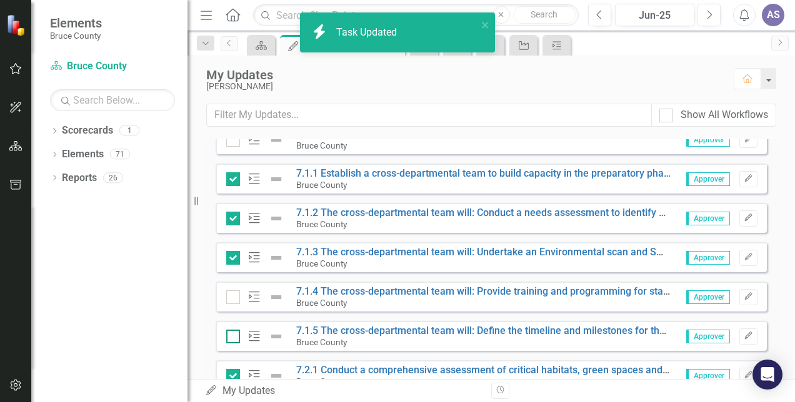
checkbox input "true"
click at [230, 334] on input "checkbox" at bounding box center [230, 334] width 8 height 8
checkbox input "true"
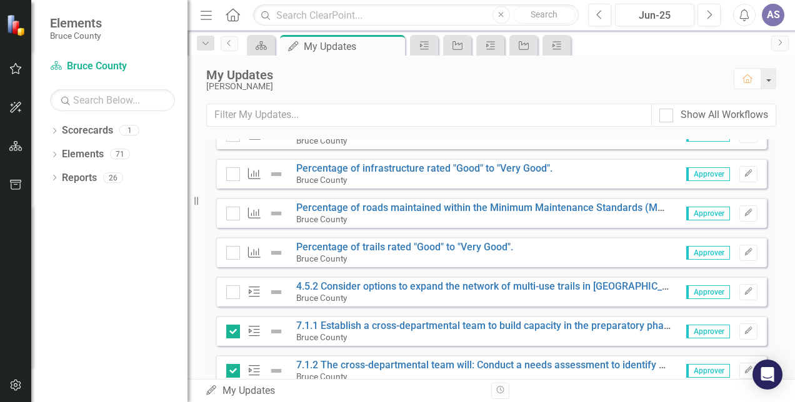
scroll to position [155, 0]
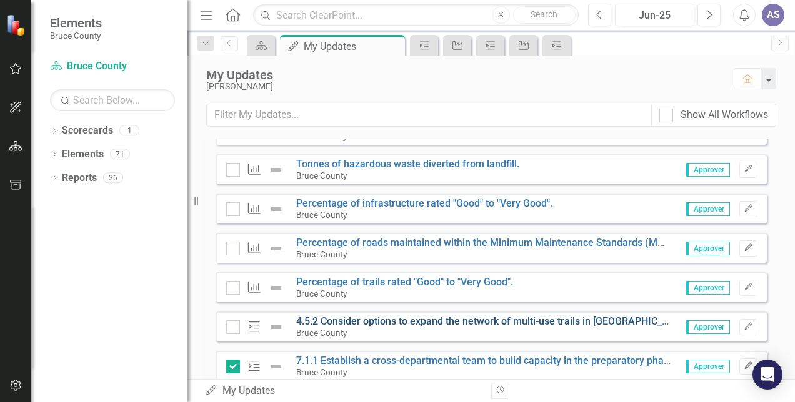
click at [356, 321] on link "4.5.2 Consider options to expand the network of multi-use trails in [GEOGRAPHIC…" at bounding box center [537, 322] width 482 height 12
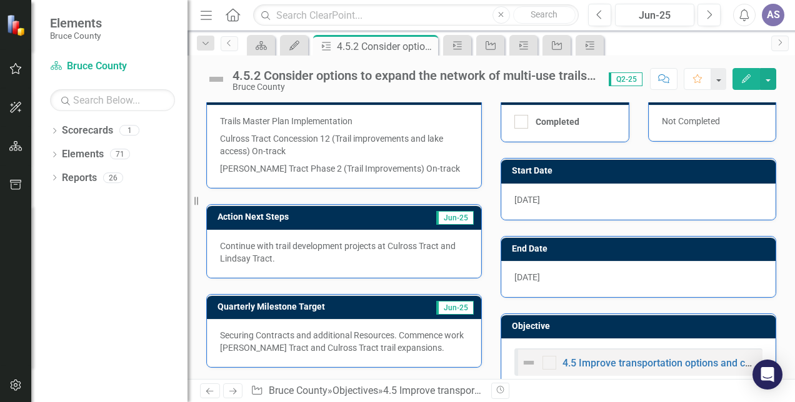
scroll to position [280, 0]
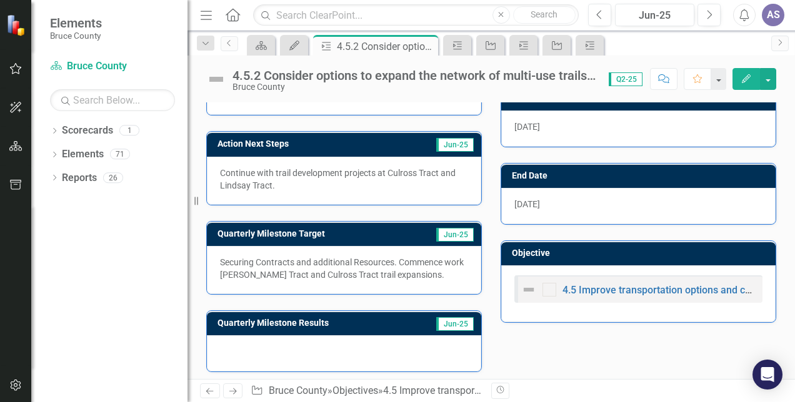
click at [344, 350] on div at bounding box center [344, 354] width 274 height 36
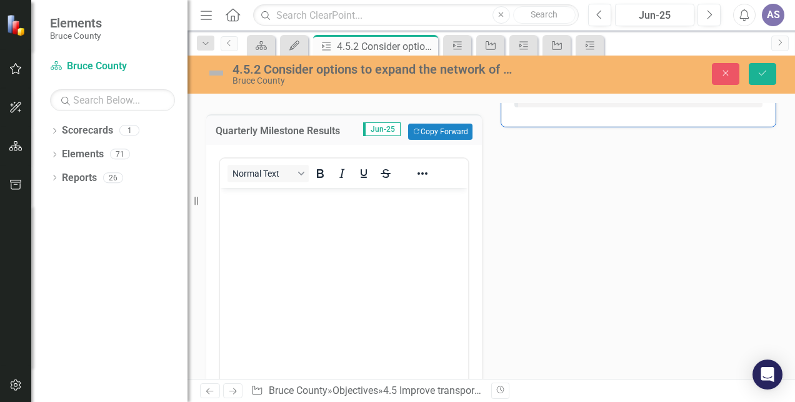
scroll to position [530, 0]
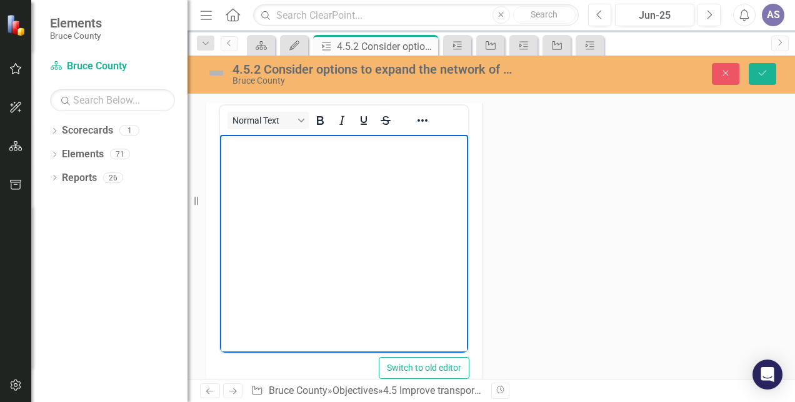
click at [284, 196] on body "Rich Text Area. Press ALT-0 for help." at bounding box center [344, 228] width 248 height 187
click at [577, 201] on div "Action Analysis Jun-25 Trails Master Plan Implementation Culross Tract Concessi…" at bounding box center [491, 71] width 589 height 659
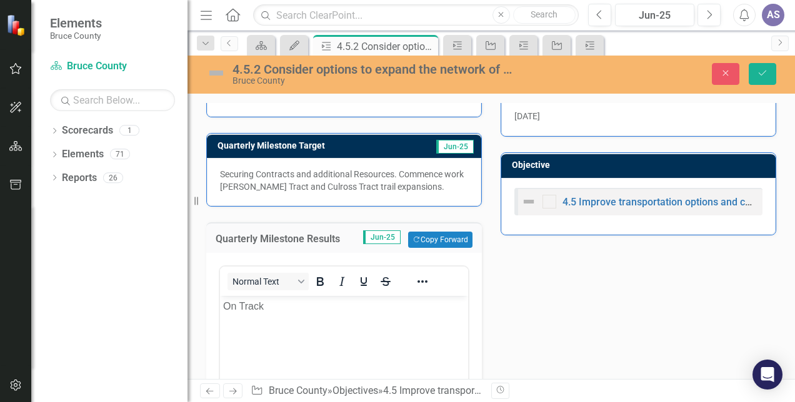
scroll to position [280, 0]
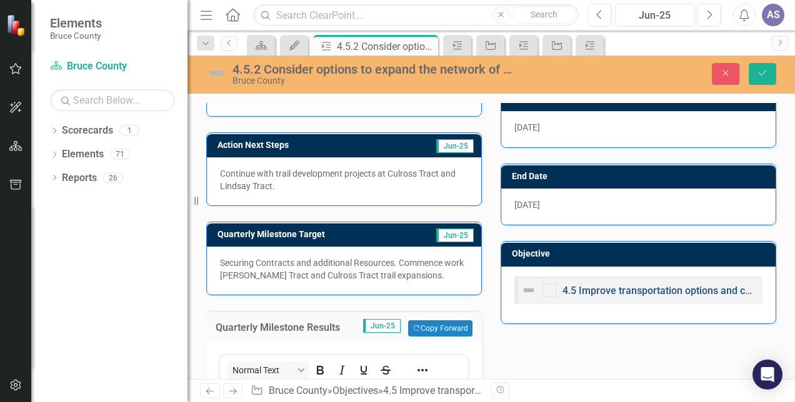
click at [579, 286] on link "4.5 Improve transportation options and connectivity in [GEOGRAPHIC_DATA]." at bounding box center [733, 291] width 343 height 12
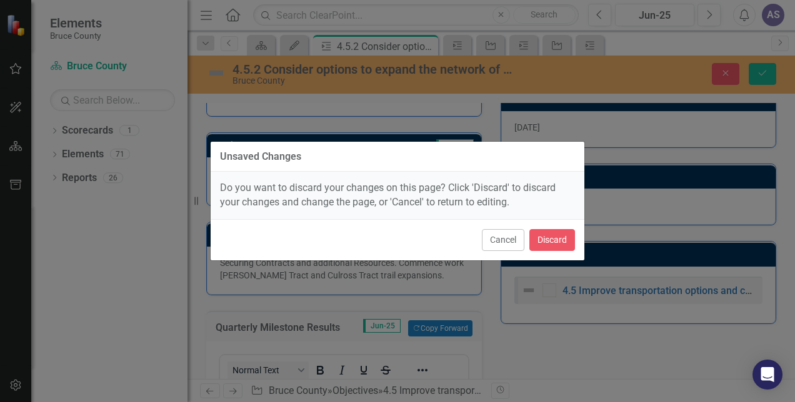
click at [694, 179] on div "Unsaved Changes Do you want to discard your changes on this page? Click 'Discar…" at bounding box center [397, 201] width 795 height 402
click at [511, 235] on button "Cancel" at bounding box center [503, 240] width 42 height 22
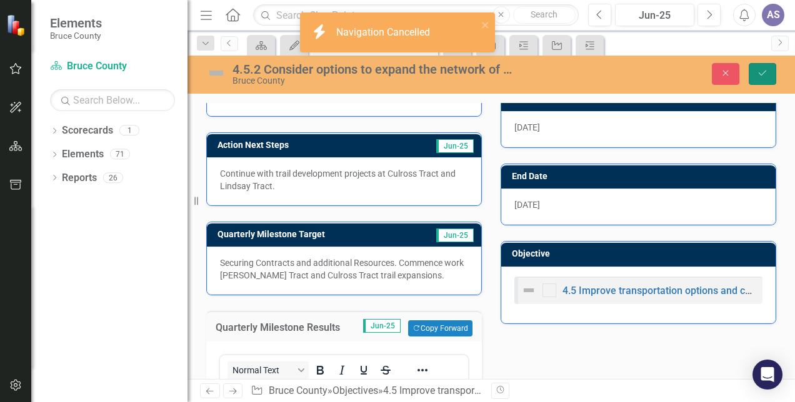
click at [769, 76] on button "Save" at bounding box center [762, 74] width 27 height 22
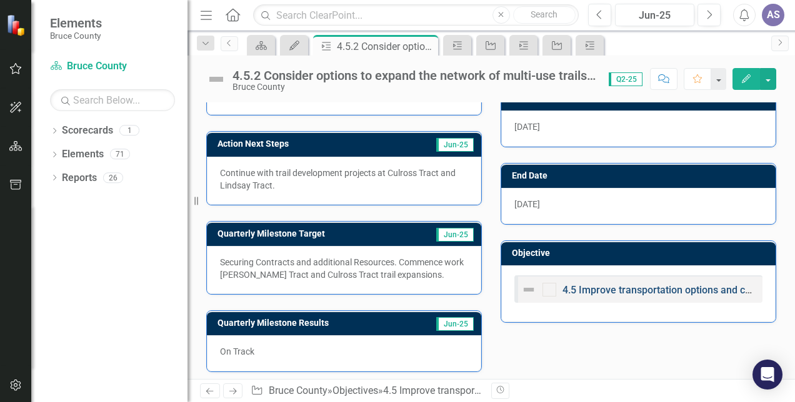
click at [632, 285] on link "4.5 Improve transportation options and connectivity in [GEOGRAPHIC_DATA]." at bounding box center [733, 290] width 343 height 12
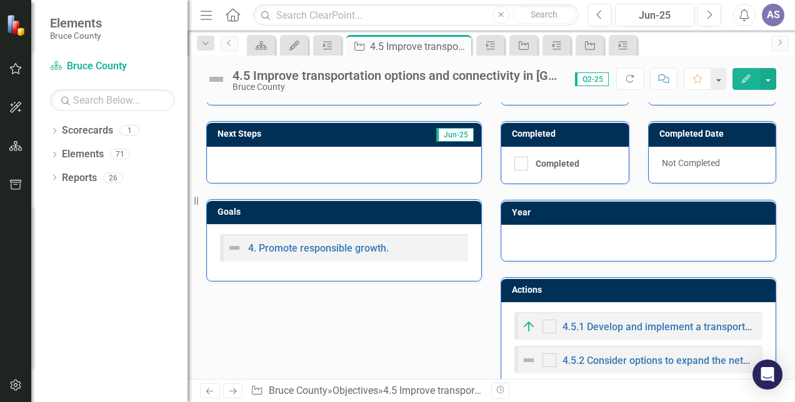
scroll to position [250, 0]
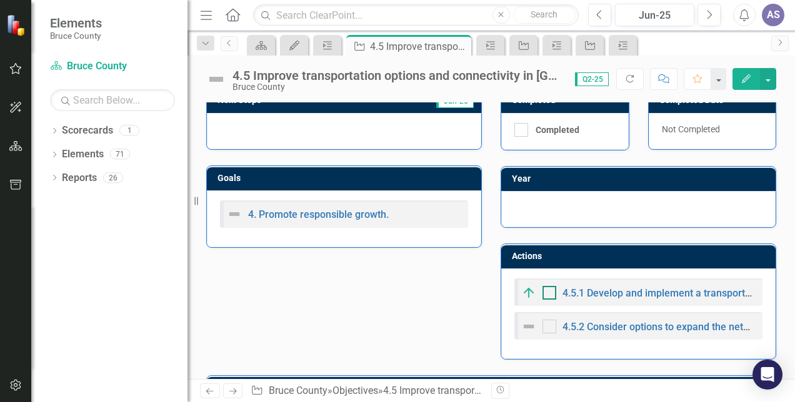
click at [542, 289] on input "checkbox" at bounding box center [546, 290] width 8 height 8
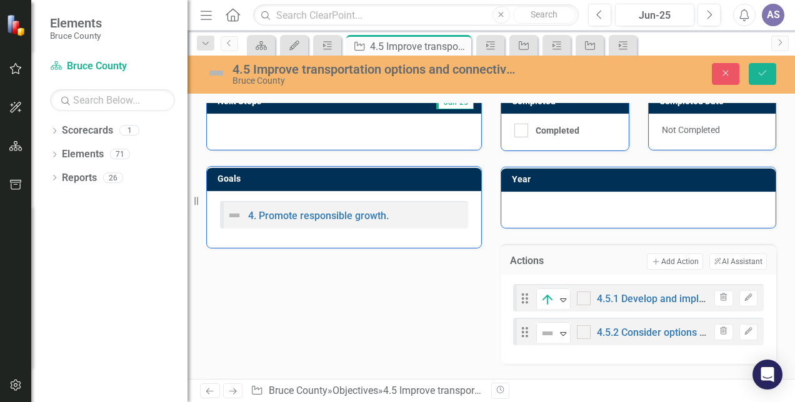
checkbox input "true"
click at [540, 326] on img at bounding box center [547, 333] width 15 height 15
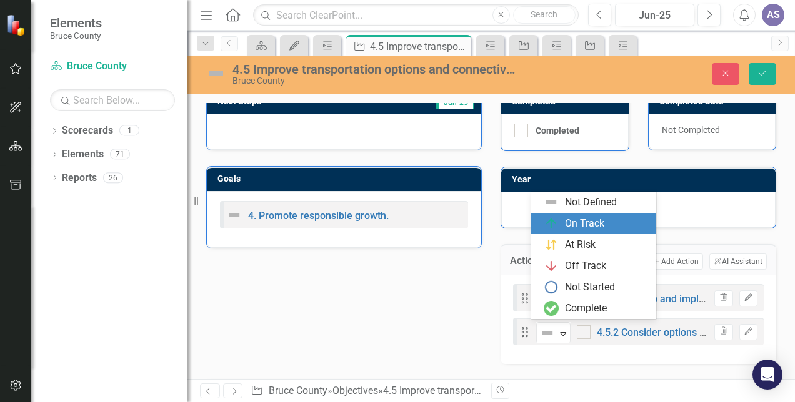
click at [584, 229] on div "On Track" at bounding box center [584, 224] width 39 height 14
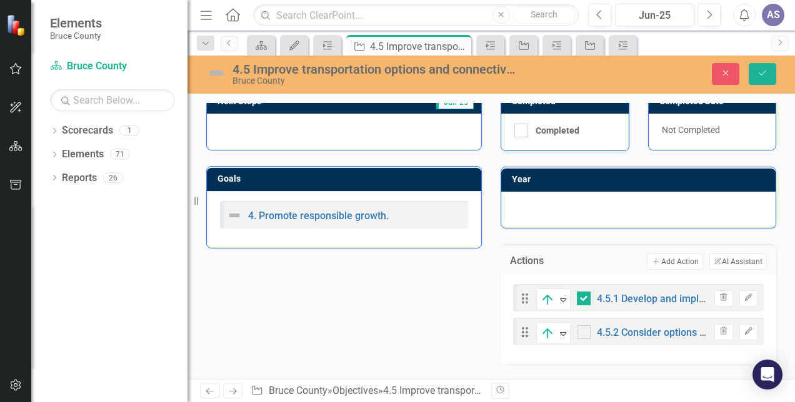
click at [454, 304] on div "Analysis Jun-25 Next Steps Jun-25 Goals 4. Promote responsible growth. Start Da…" at bounding box center [491, 179] width 589 height 369
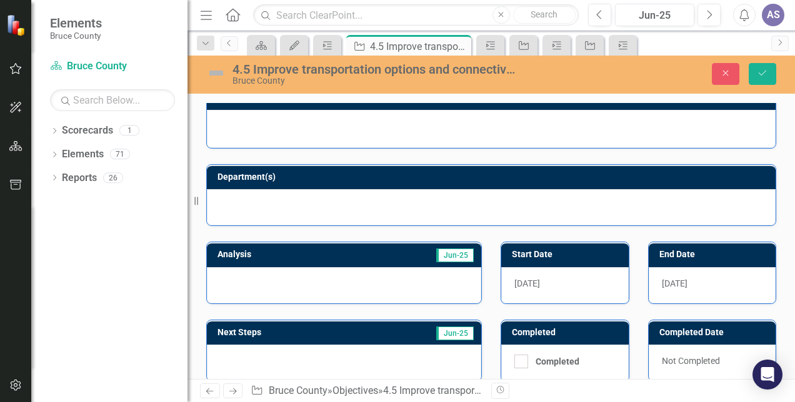
scroll to position [0, 0]
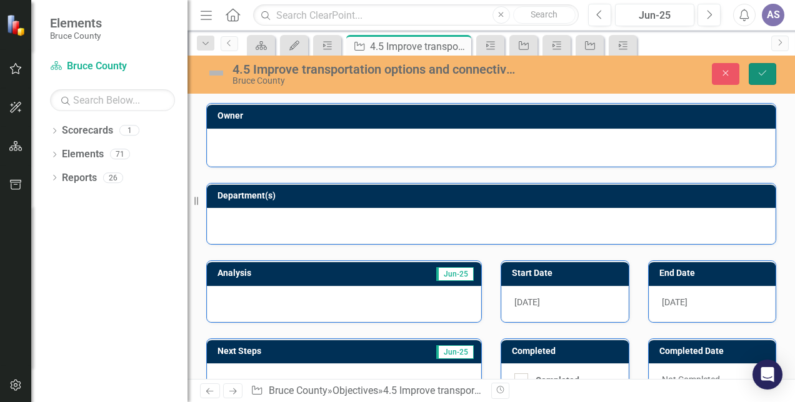
click at [758, 73] on icon "Save" at bounding box center [762, 73] width 11 height 9
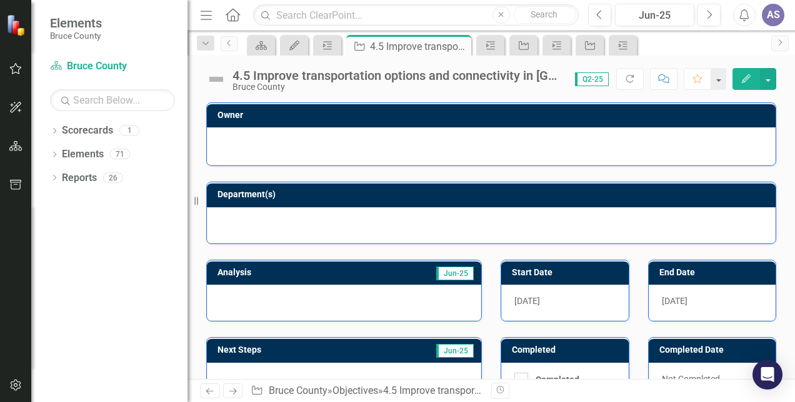
checkbox input "true"
click at [81, 138] on div "Scorecards" at bounding box center [87, 131] width 51 height 21
click at [92, 132] on link "Scorecards" at bounding box center [87, 131] width 51 height 14
